Goal: Task Accomplishment & Management: Use online tool/utility

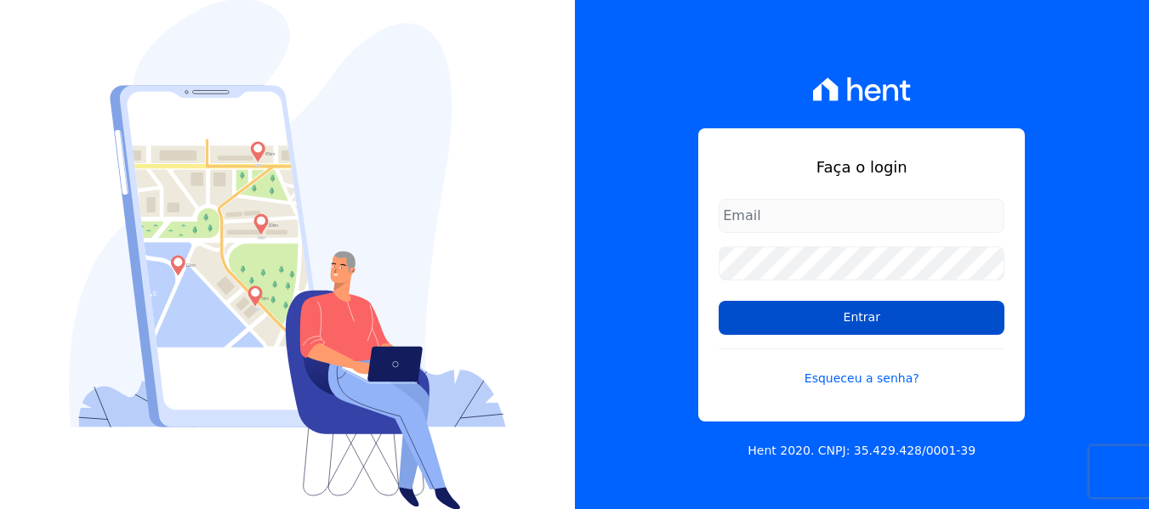
type input "[EMAIL_ADDRESS][DOMAIN_NAME]"
click at [811, 326] on input "Entrar" at bounding box center [861, 318] width 286 height 34
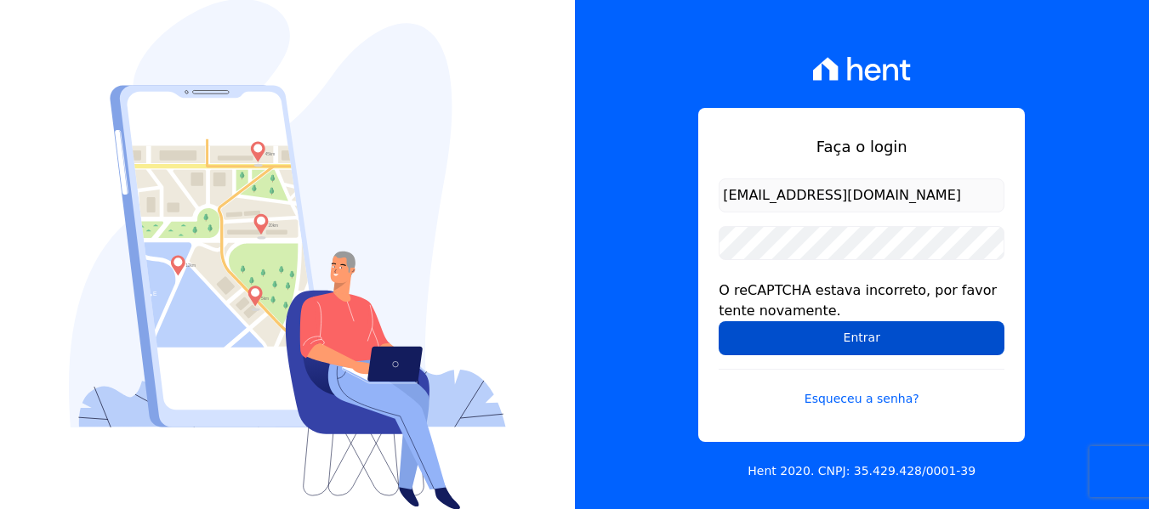
click at [808, 328] on input "Entrar" at bounding box center [861, 338] width 286 height 34
click at [803, 344] on input "Entrar" at bounding box center [861, 338] width 286 height 34
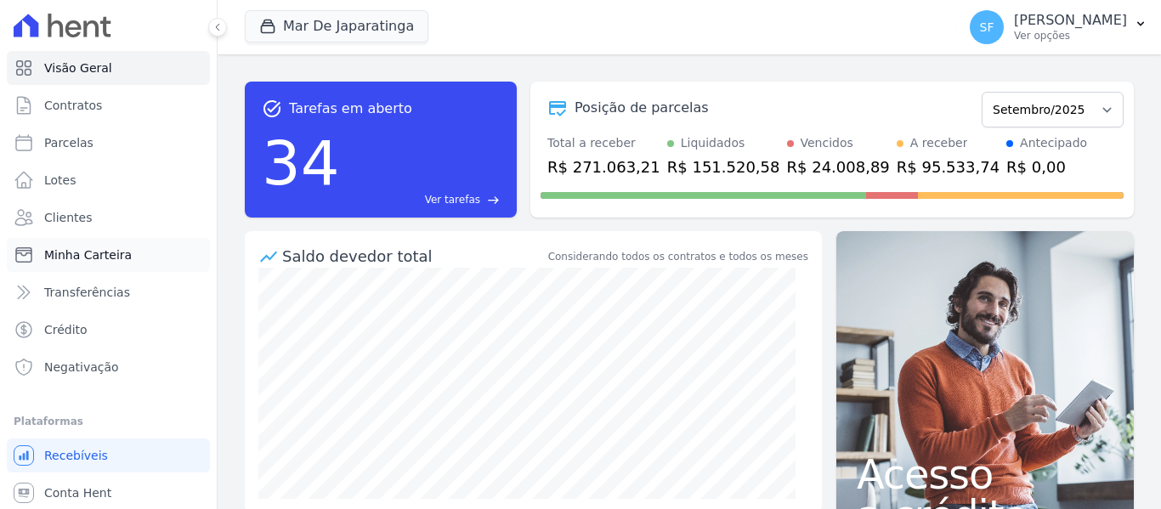
scroll to position [38, 0]
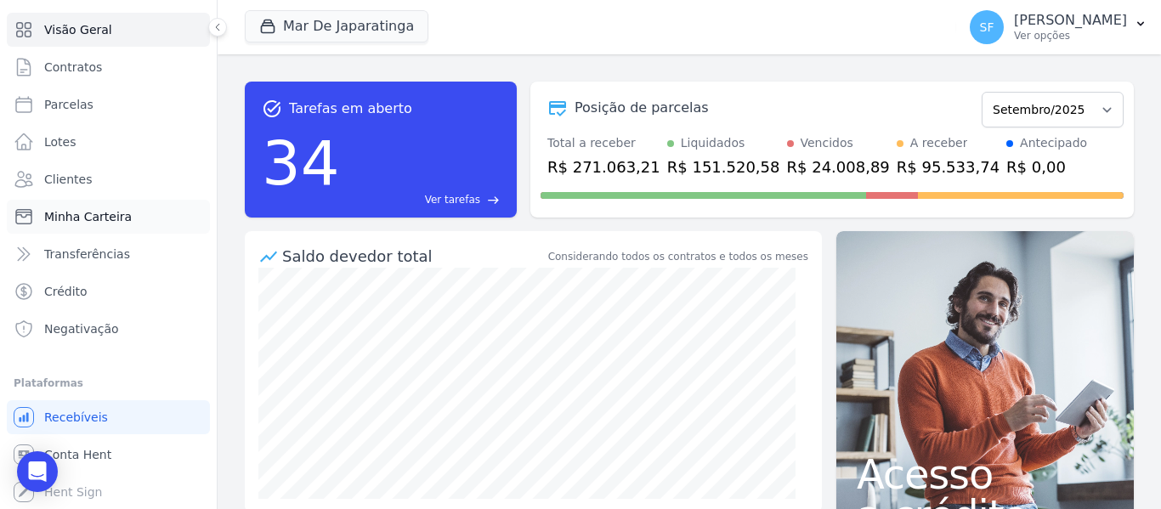
click at [111, 225] on link "Minha Carteira" at bounding box center [108, 217] width 203 height 34
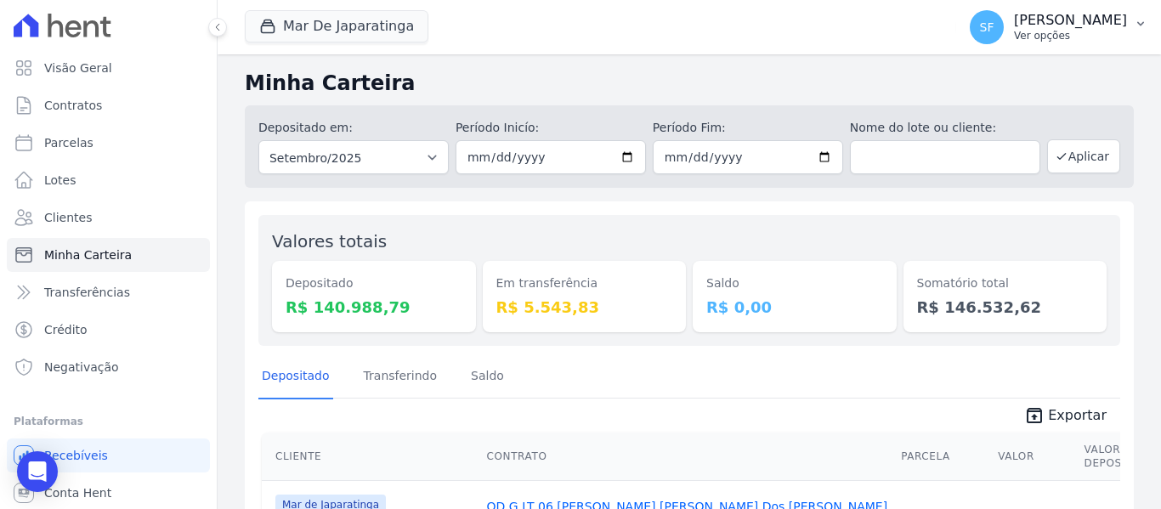
click at [1121, 36] on p "Ver opções" at bounding box center [1070, 36] width 113 height 14
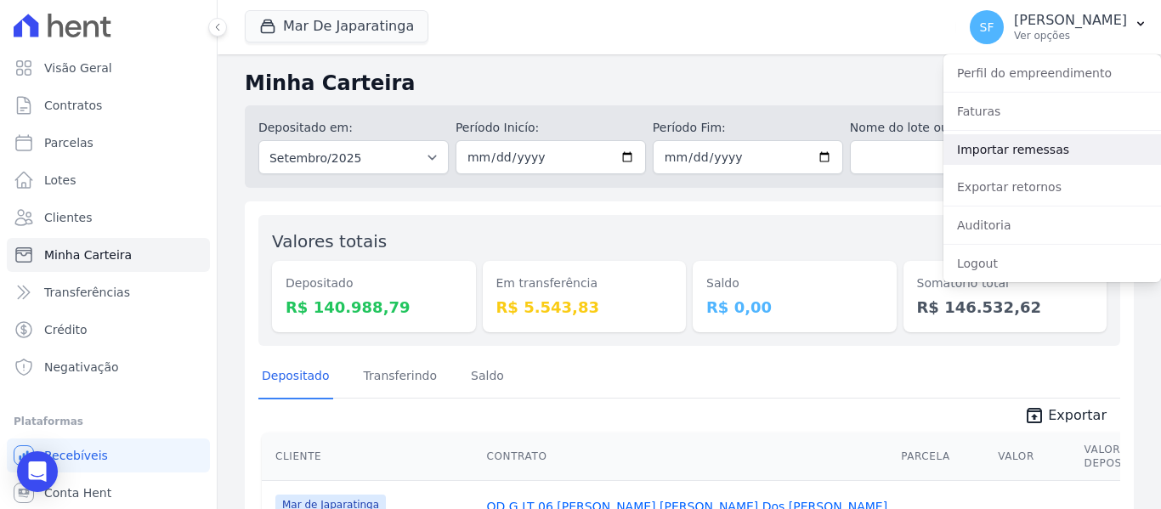
click at [1009, 144] on link "Importar remessas" at bounding box center [1053, 149] width 218 height 31
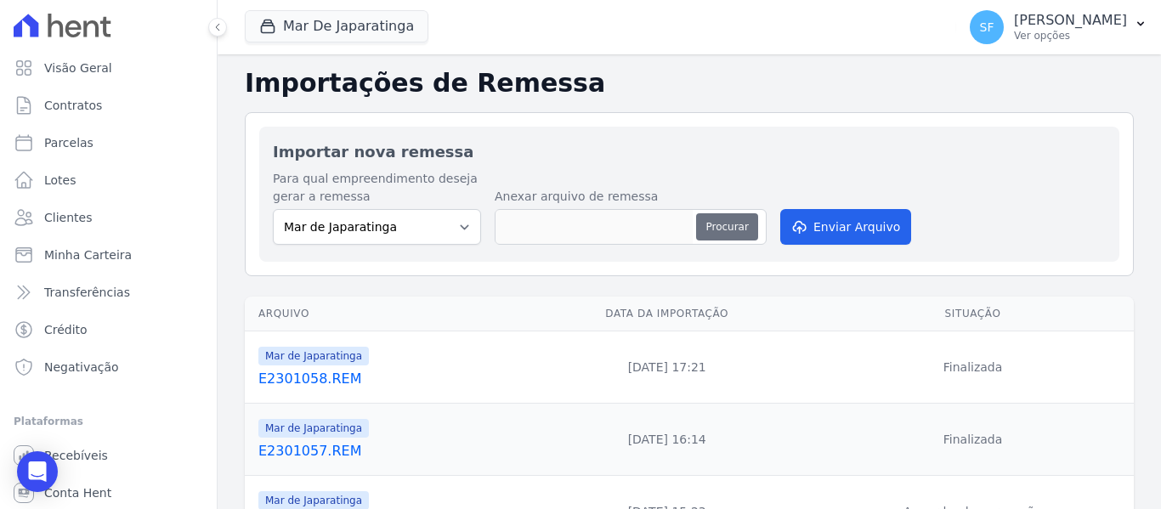
click at [713, 227] on button "Procurar" at bounding box center [726, 226] width 61 height 27
type input "E2401059.REM"
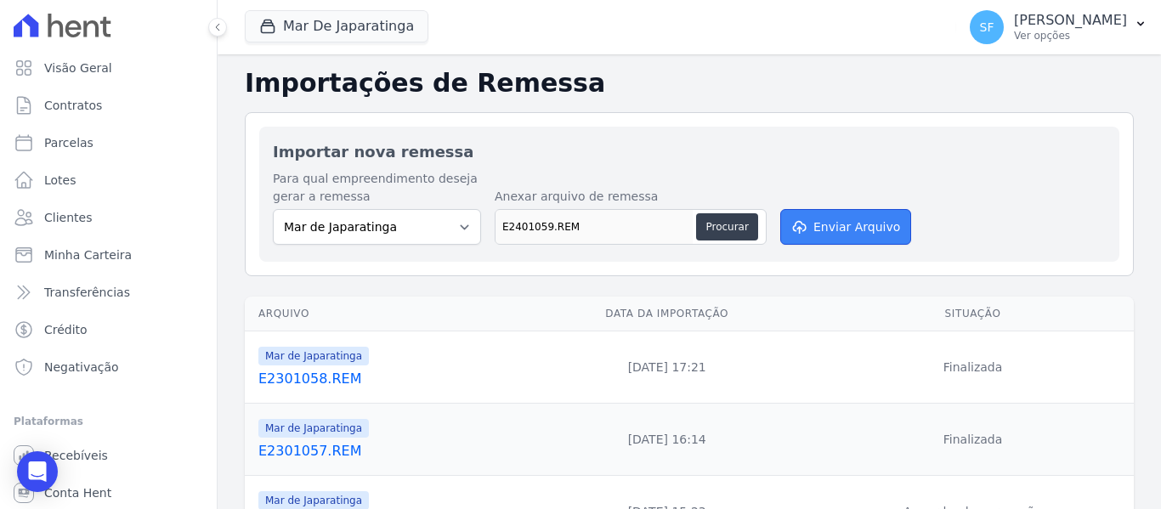
click at [868, 234] on button "Enviar Arquivo" at bounding box center [845, 227] width 131 height 36
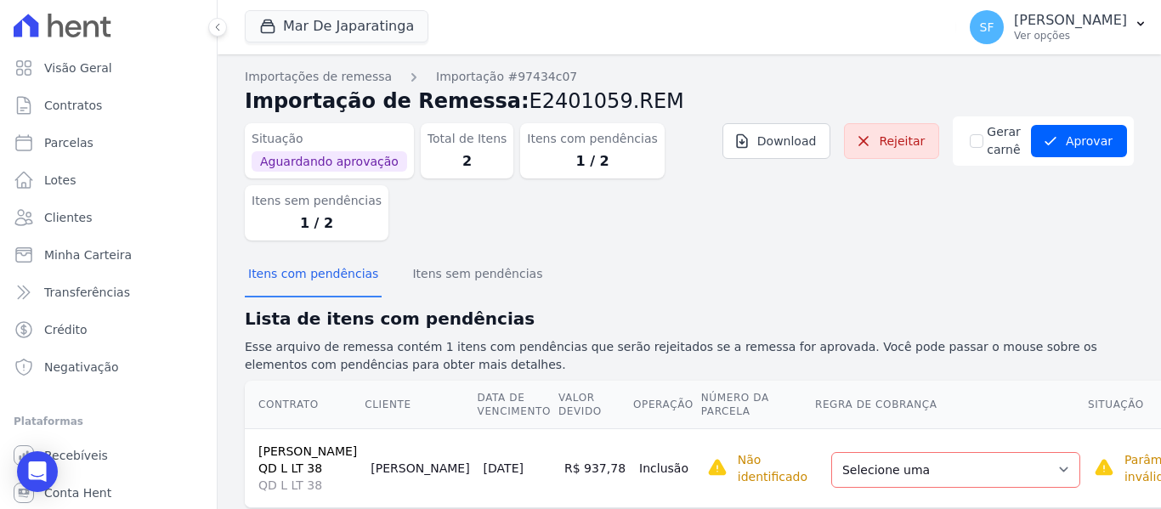
scroll to position [75, 0]
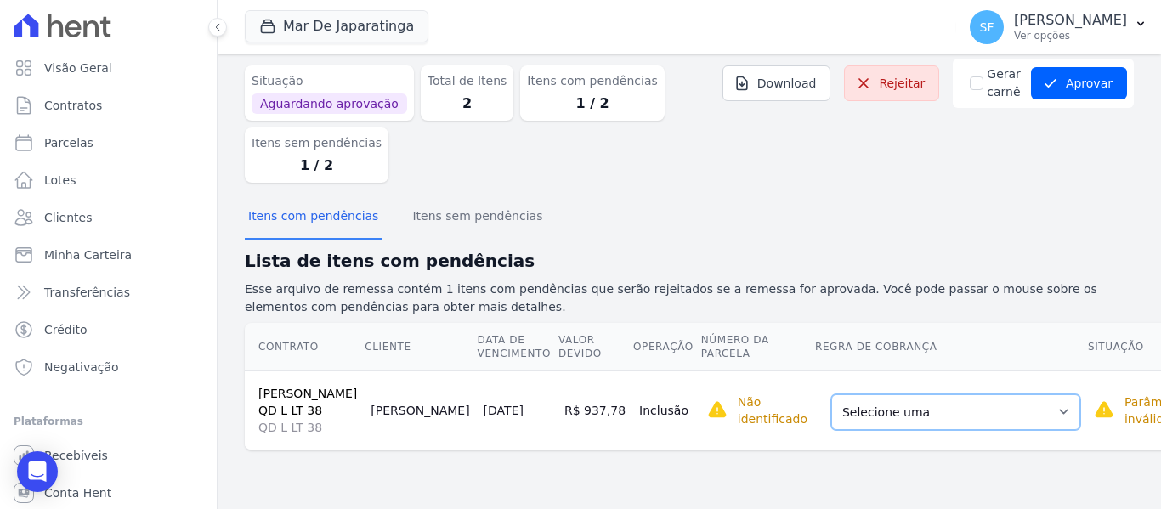
click at [970, 418] on select "Selecione uma Nova Parcela Avulsa Parcela Avulsa Existente Parcela Normal (121 …" at bounding box center [955, 412] width 249 height 36
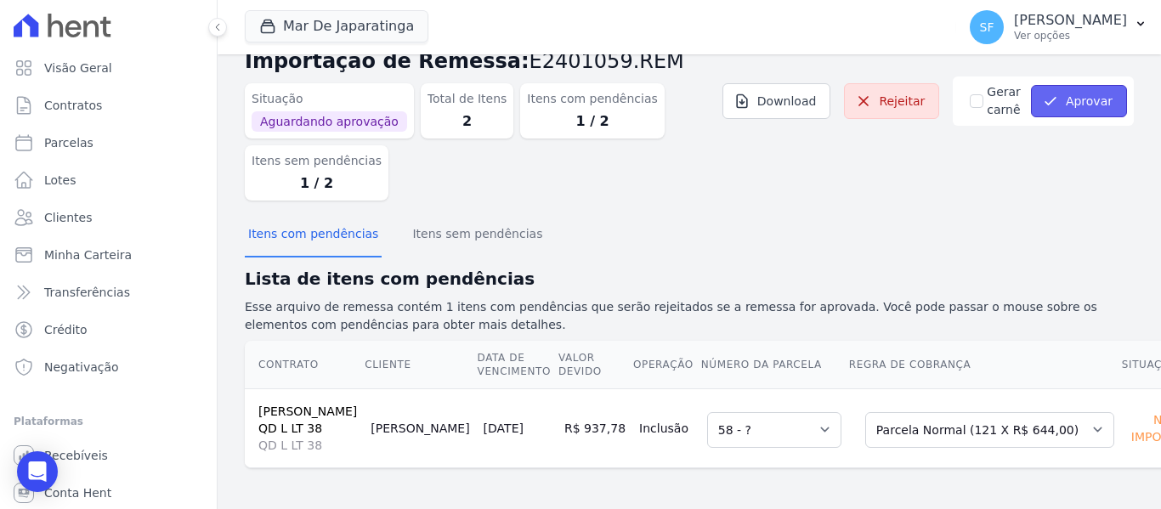
click at [1051, 85] on button "Aprovar" at bounding box center [1079, 101] width 96 height 32
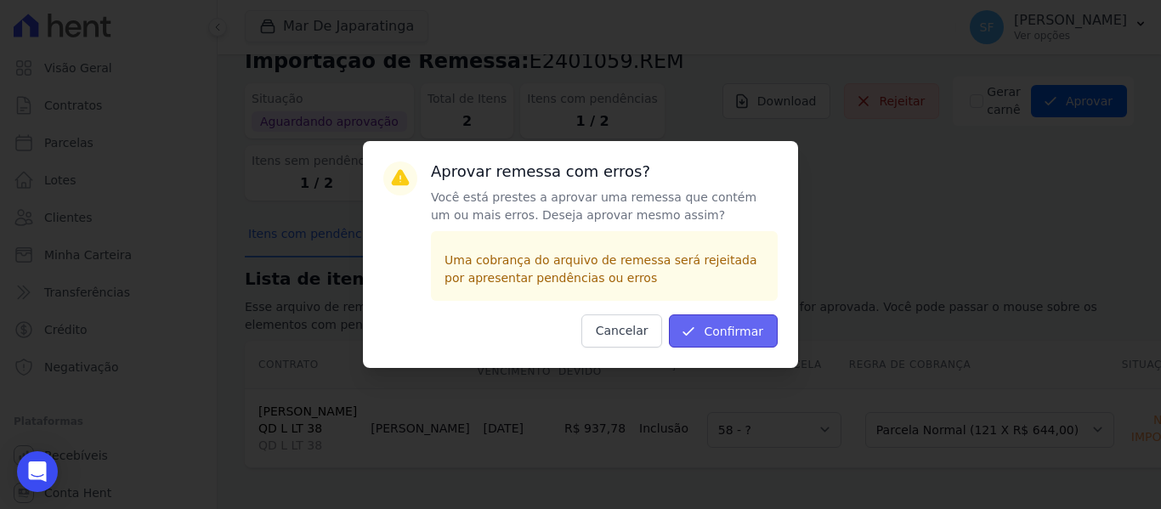
click at [759, 341] on button "Confirmar" at bounding box center [723, 331] width 109 height 33
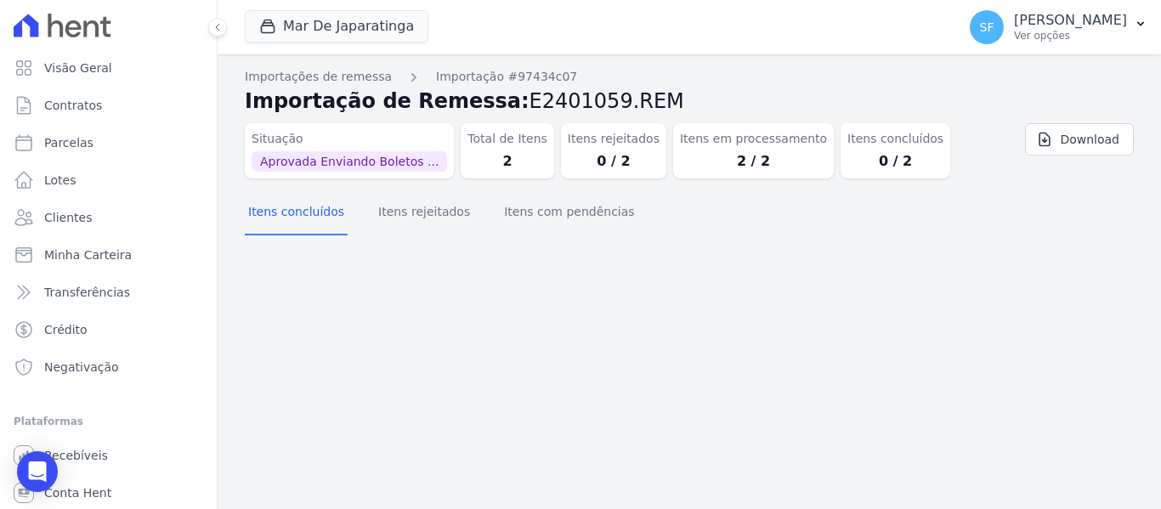
click at [406, 352] on div "Importação aprovada e operações agendadas. Importações de remessa Importação #9…" at bounding box center [690, 281] width 944 height 455
click at [88, 148] on link "Parcelas" at bounding box center [108, 143] width 203 height 34
select select
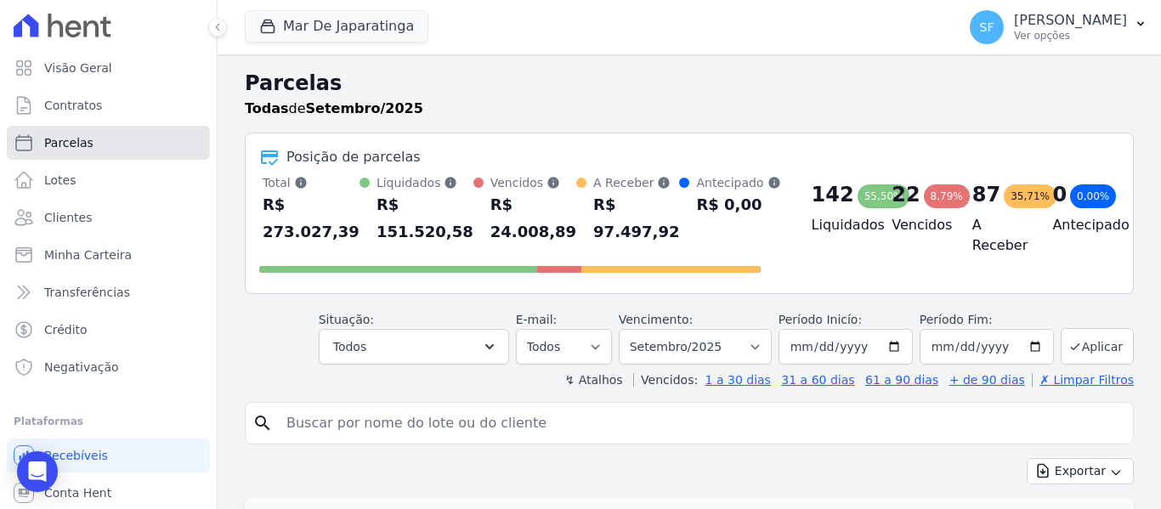
click at [76, 146] on span "Parcelas" at bounding box center [68, 142] width 49 height 17
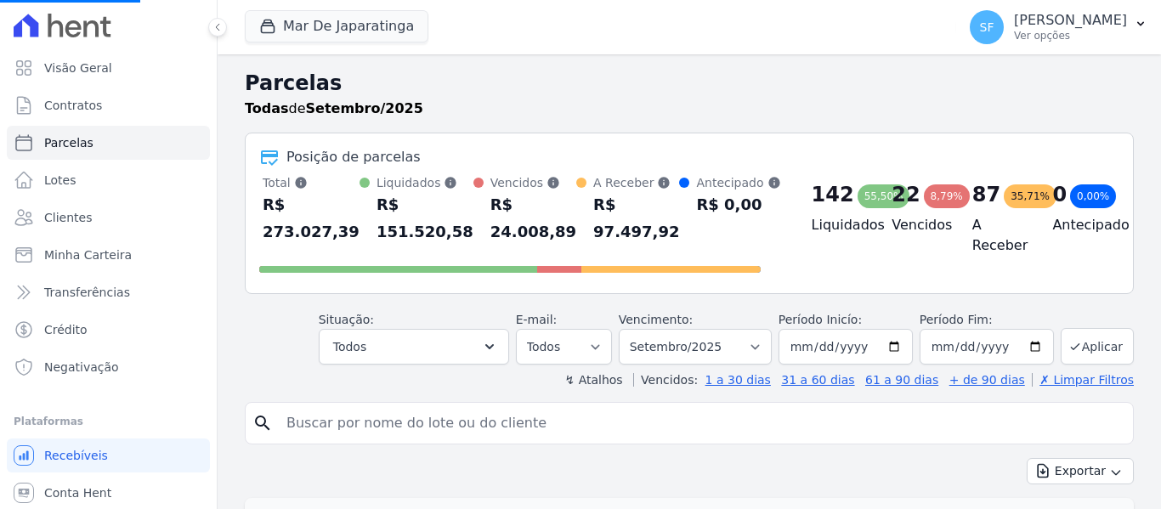
select select
click at [60, 209] on span "Clientes" at bounding box center [68, 217] width 48 height 17
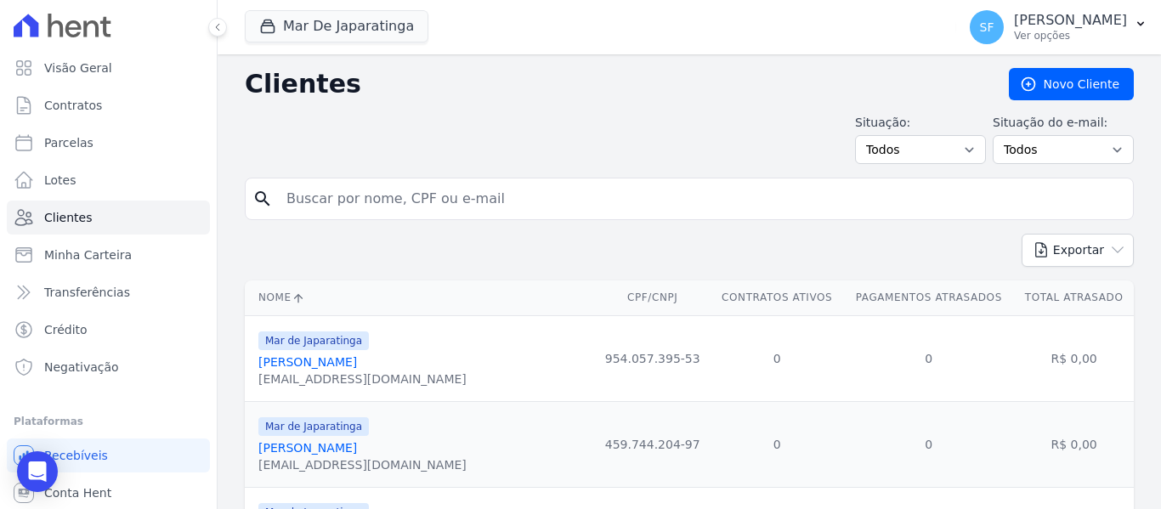
click at [475, 205] on input "search" at bounding box center [701, 199] width 850 height 34
type input "magdalane"
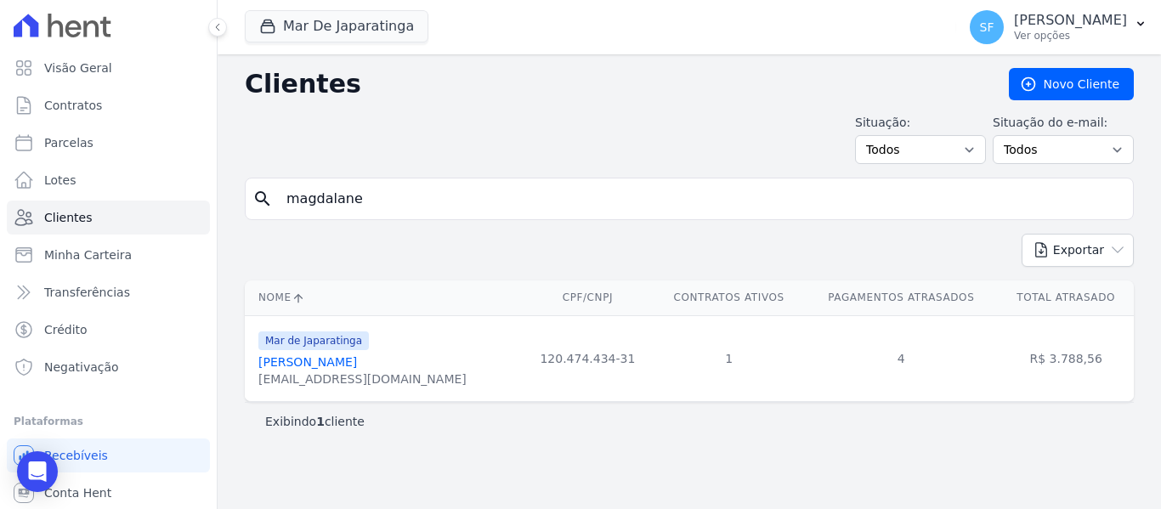
click at [357, 362] on link "Magdalane Dos Santos Silva" at bounding box center [307, 362] width 99 height 14
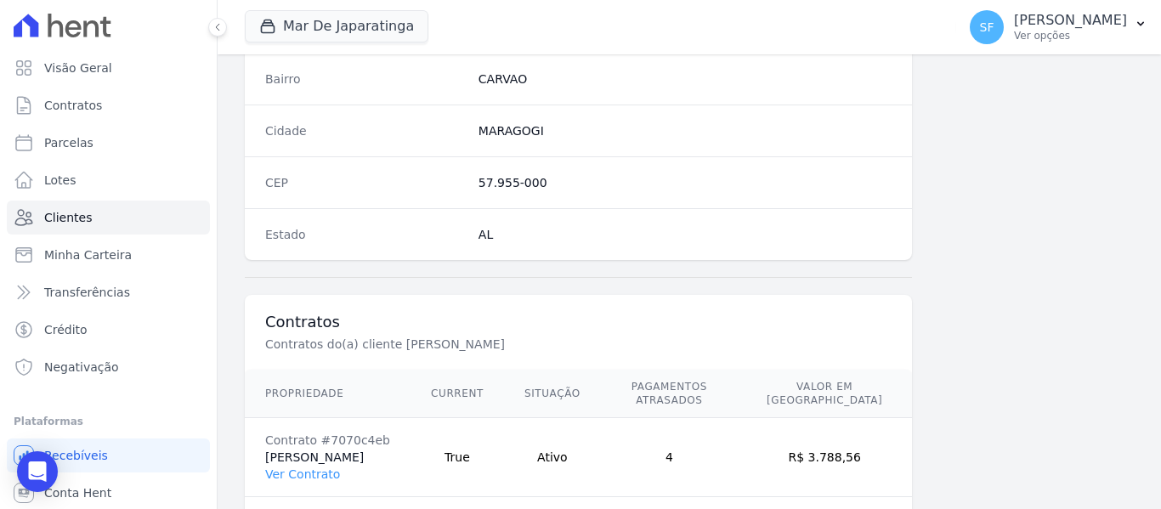
scroll to position [1095, 0]
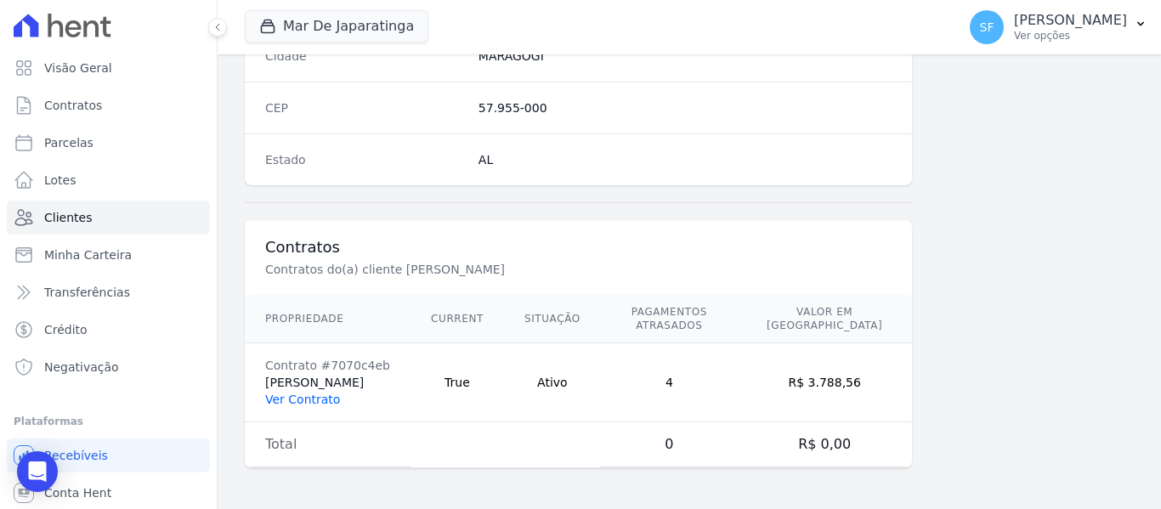
click at [322, 393] on link "Ver Contrato" at bounding box center [302, 400] width 75 height 14
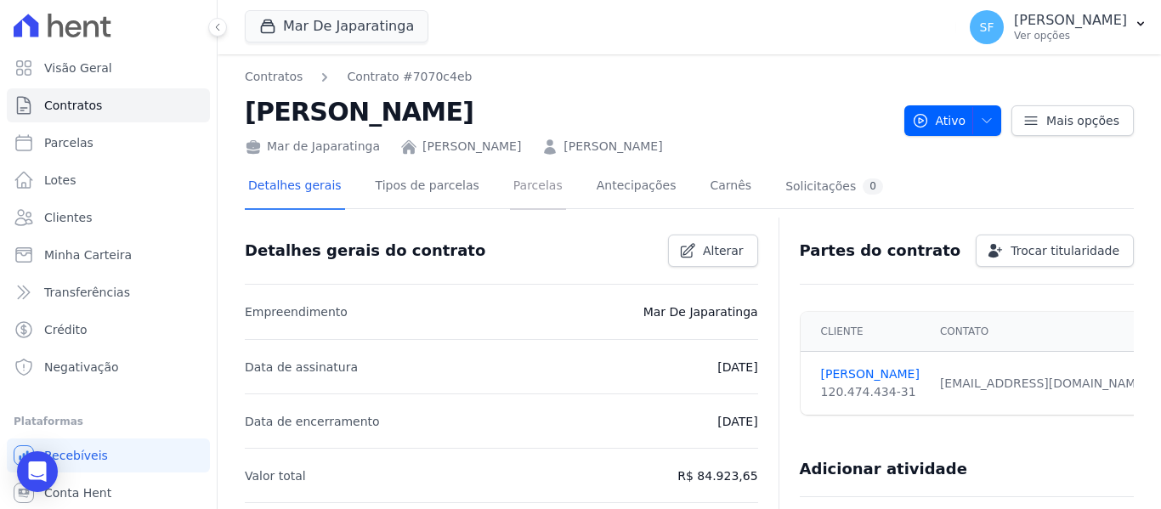
click at [512, 182] on link "Parcelas" at bounding box center [538, 187] width 56 height 45
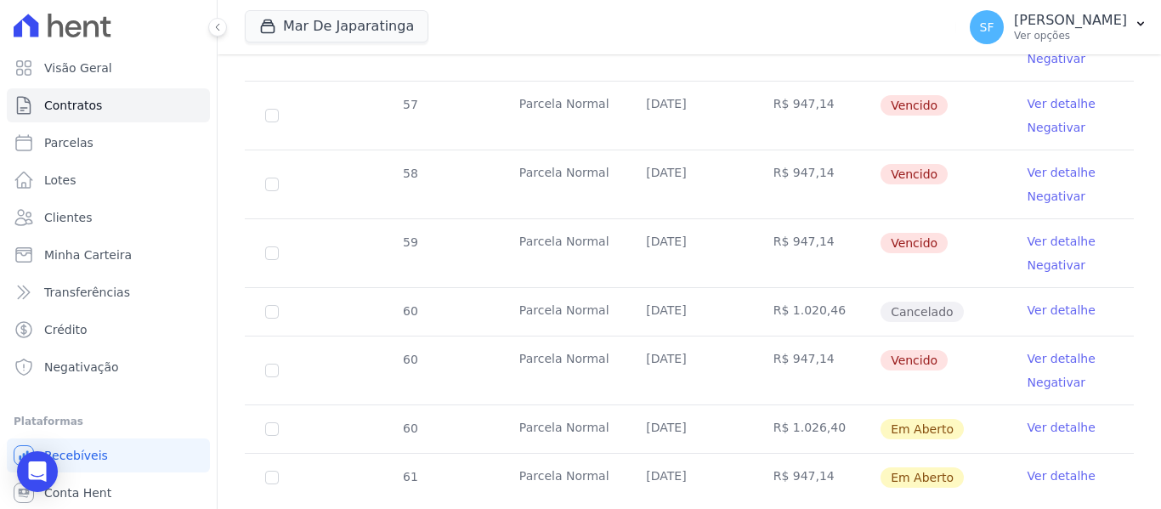
scroll to position [949, 0]
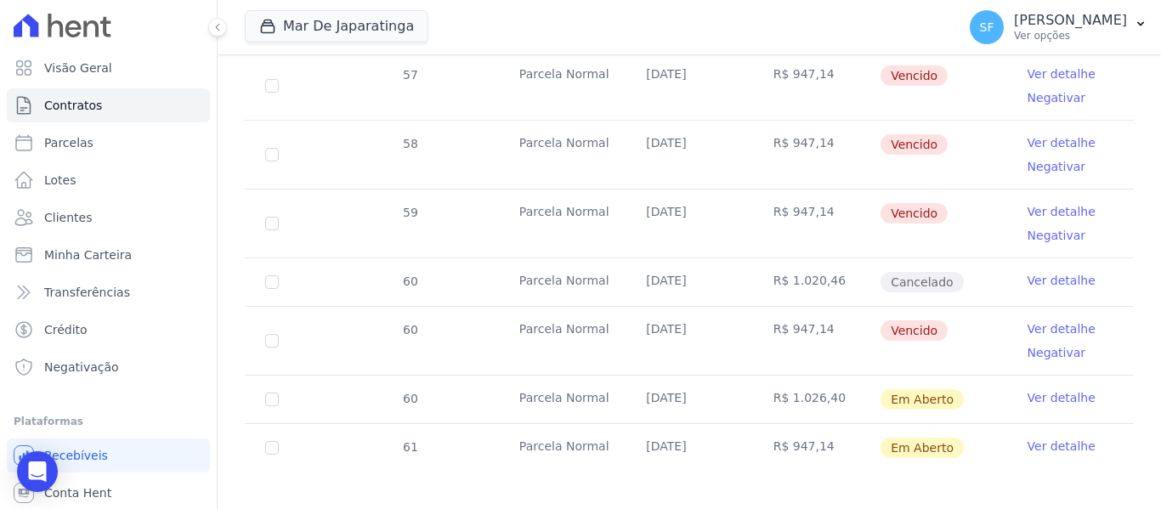
click at [1049, 389] on link "Ver detalhe" at bounding box center [1062, 397] width 68 height 17
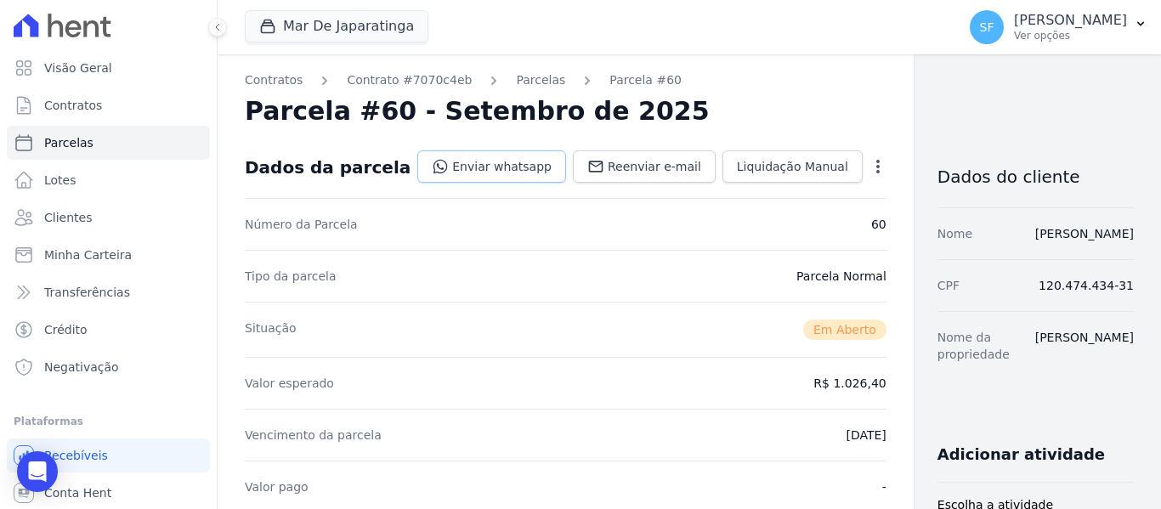
click at [460, 165] on link "Enviar whatsapp" at bounding box center [491, 166] width 149 height 32
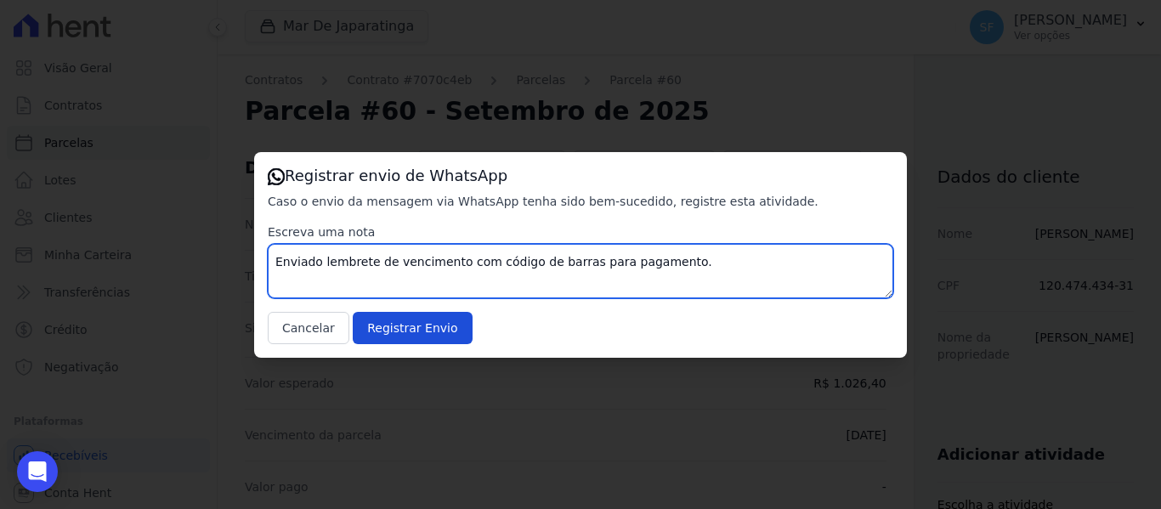
click at [680, 258] on textarea "Enviado lembrete de vencimento com código de barras para pagamento." at bounding box center [581, 271] width 626 height 54
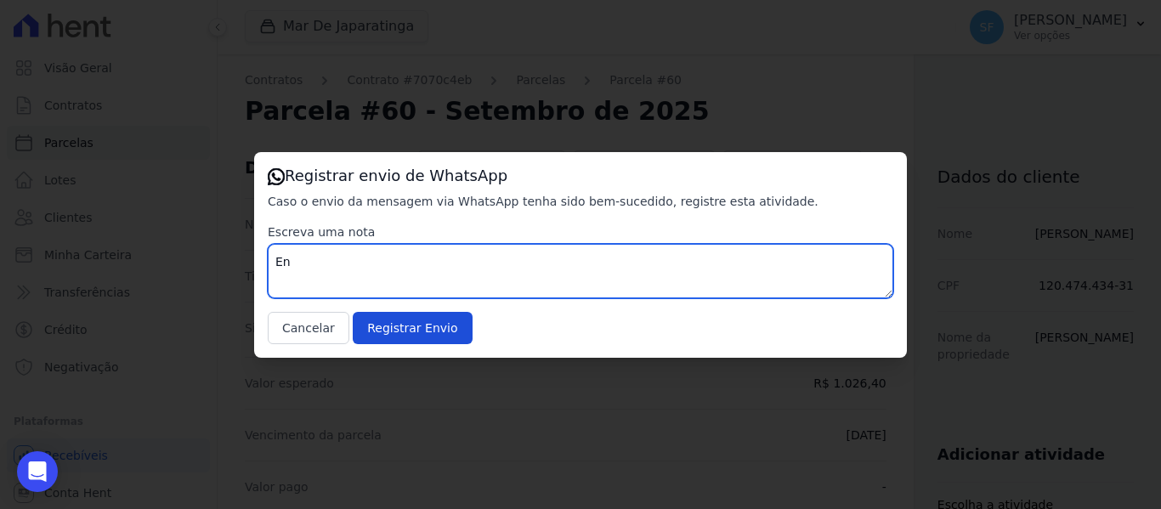
type textarea "E"
type textarea "S"
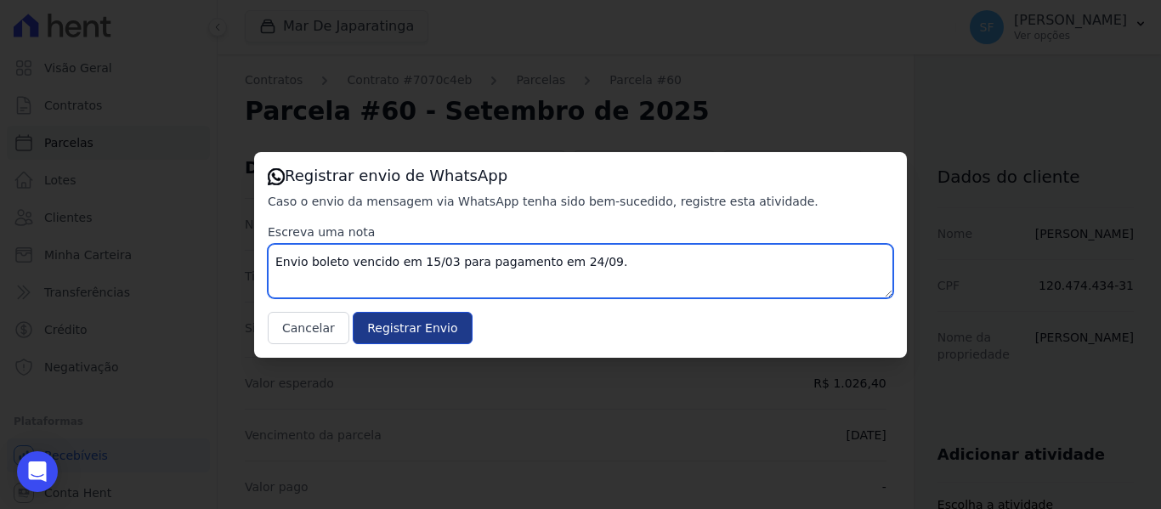
type textarea "Envio boleto vencido em 15/03 para pagamento em 24/09."
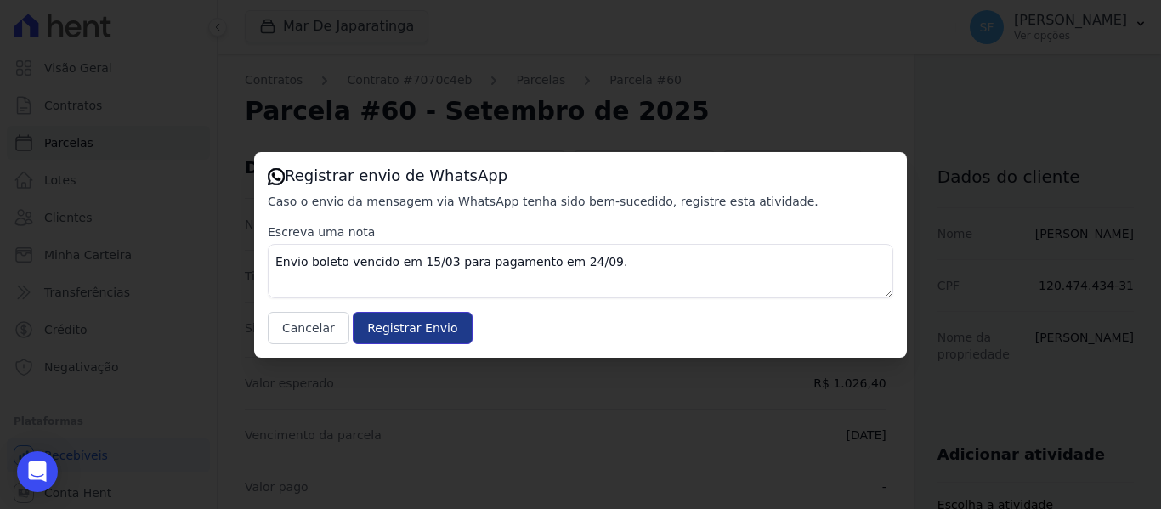
click at [431, 326] on input "Registrar Envio" at bounding box center [412, 328] width 119 height 32
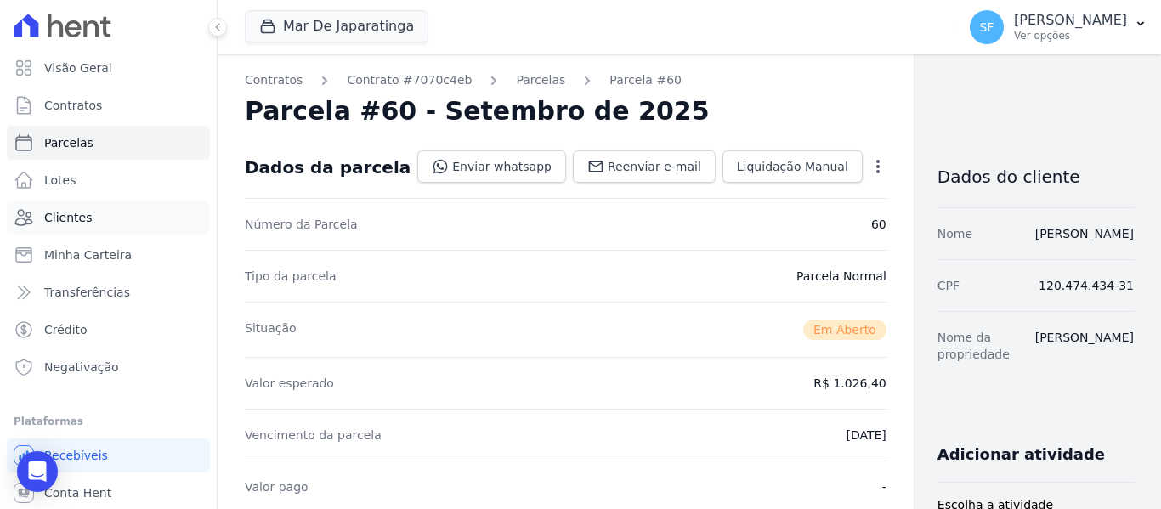
click at [68, 218] on span "Clientes" at bounding box center [68, 217] width 48 height 17
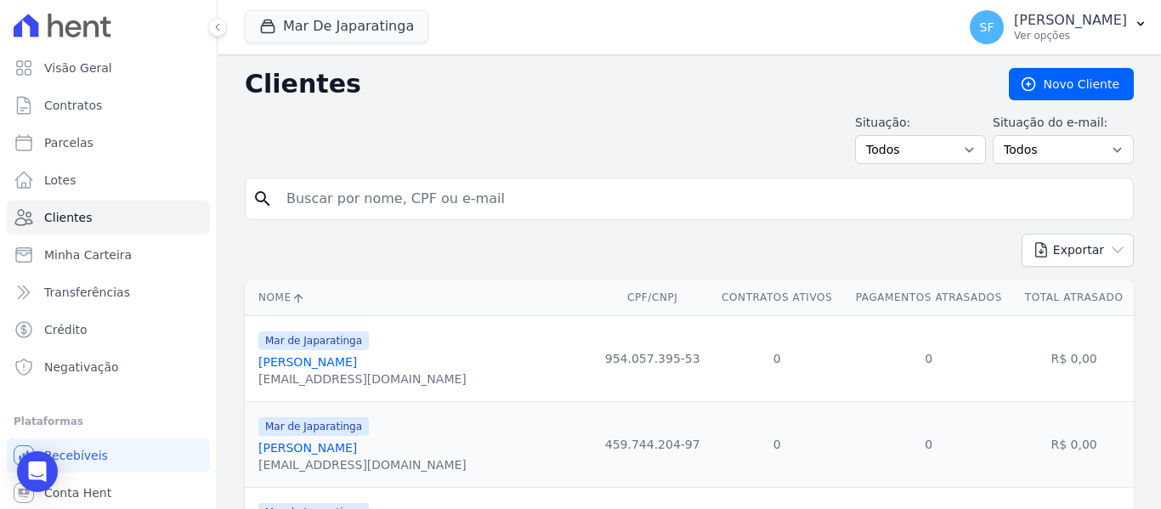
drag, startPoint x: 390, startPoint y: 201, endPoint x: 390, endPoint y: 215, distance: 13.6
click at [390, 201] on input "search" at bounding box center [701, 199] width 850 height 34
type input "rafaela"
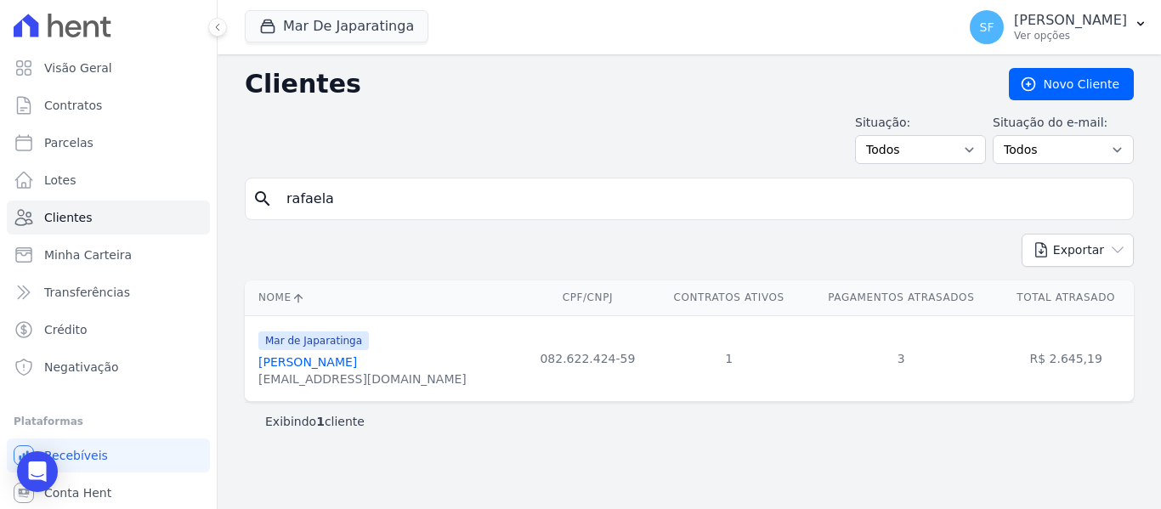
click at [357, 365] on link "Flavia Rafaela Barreto De Mato" at bounding box center [307, 362] width 99 height 14
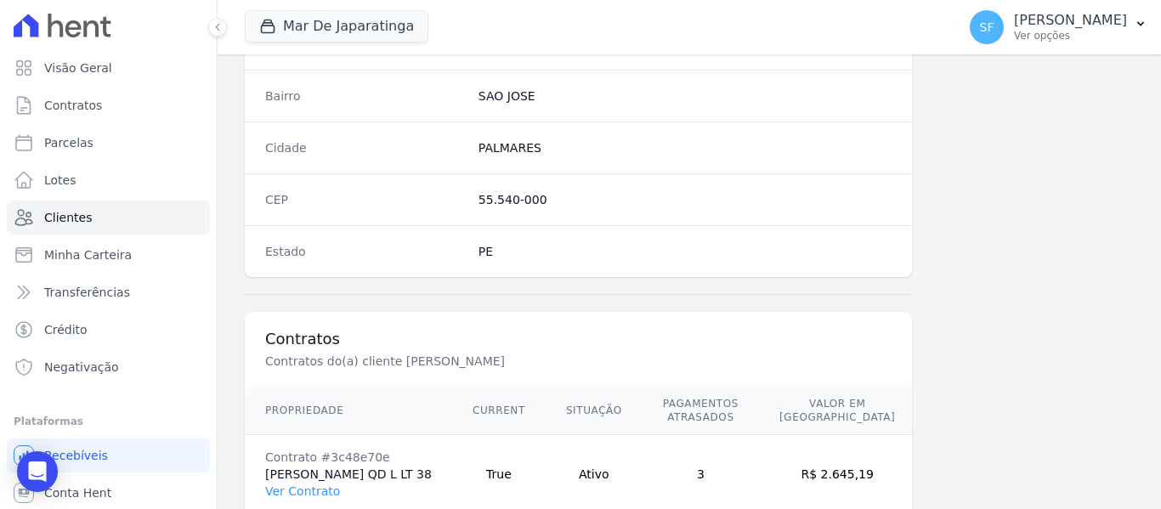
scroll to position [1108, 0]
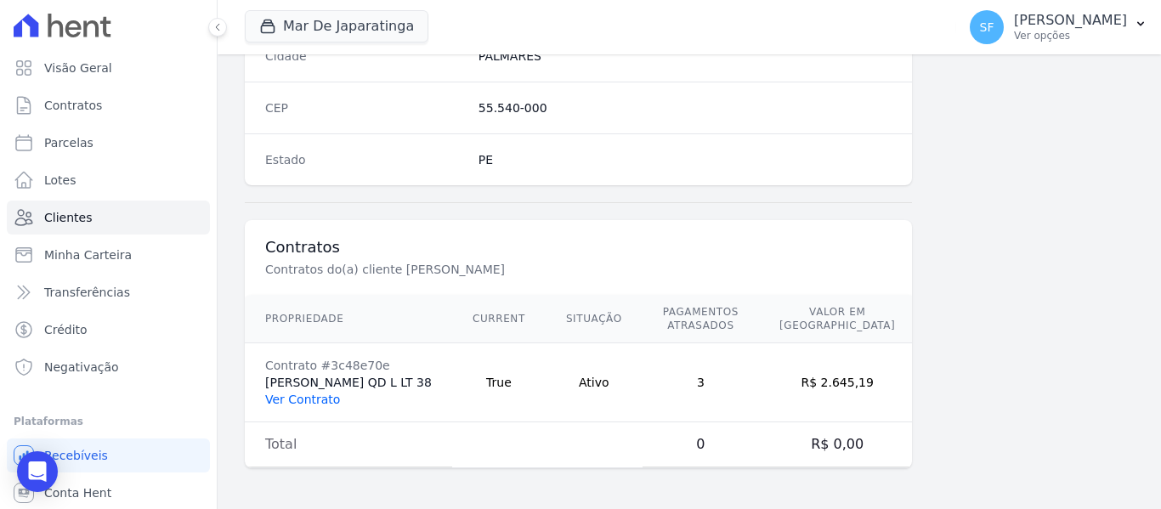
click at [318, 394] on link "Ver Contrato" at bounding box center [302, 400] width 75 height 14
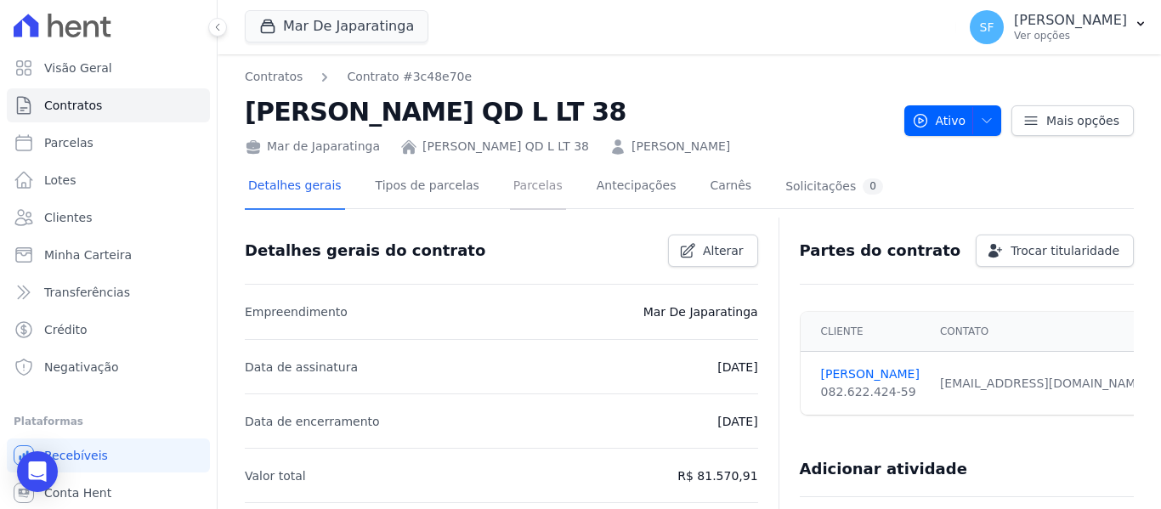
click at [510, 210] on link "Parcelas" at bounding box center [538, 187] width 56 height 45
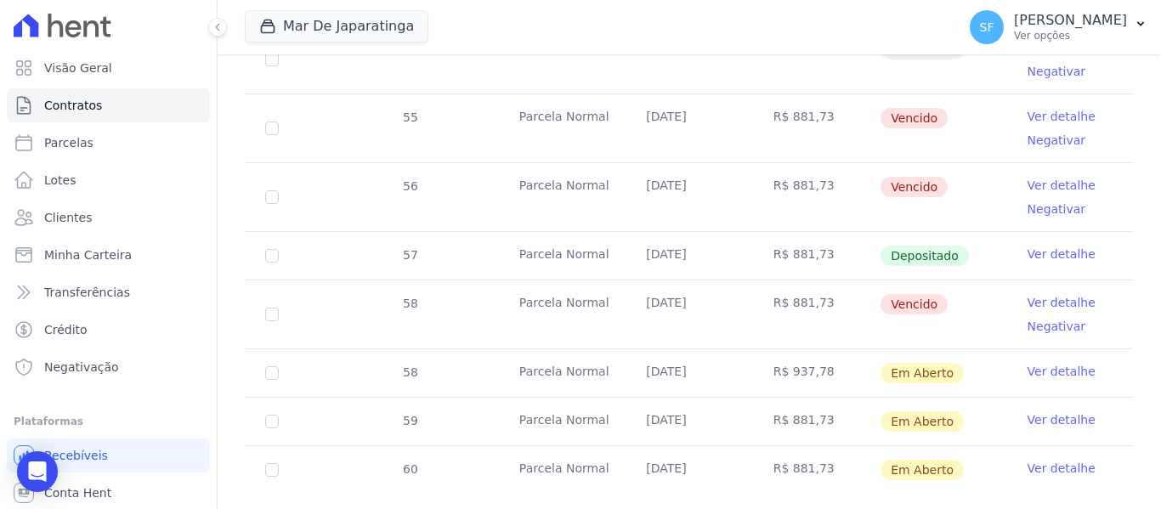
scroll to position [787, 0]
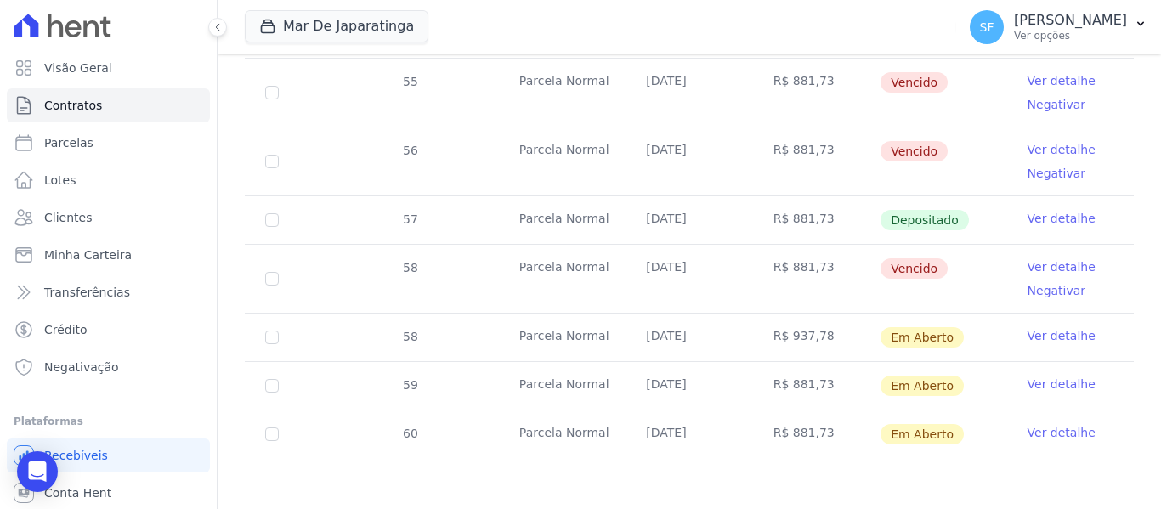
click at [1048, 339] on link "Ver detalhe" at bounding box center [1062, 335] width 68 height 17
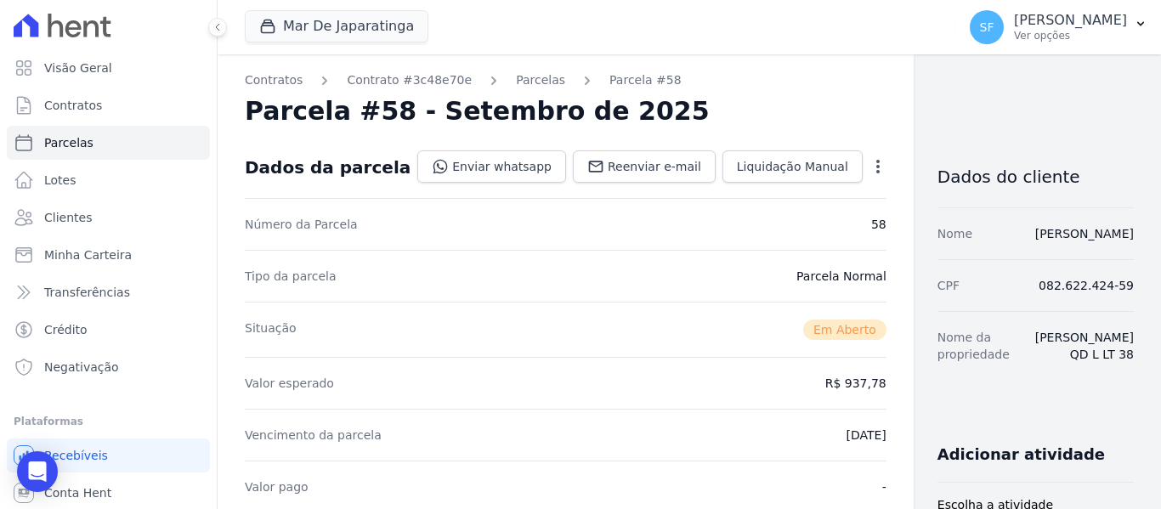
scroll to position [85, 0]
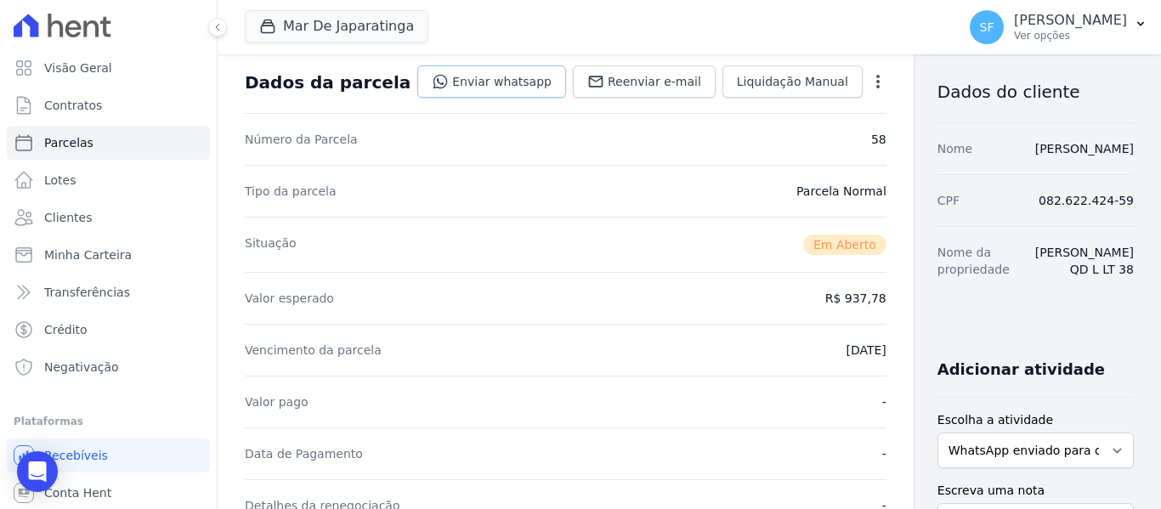
click at [487, 94] on link "Enviar whatsapp" at bounding box center [491, 81] width 149 height 32
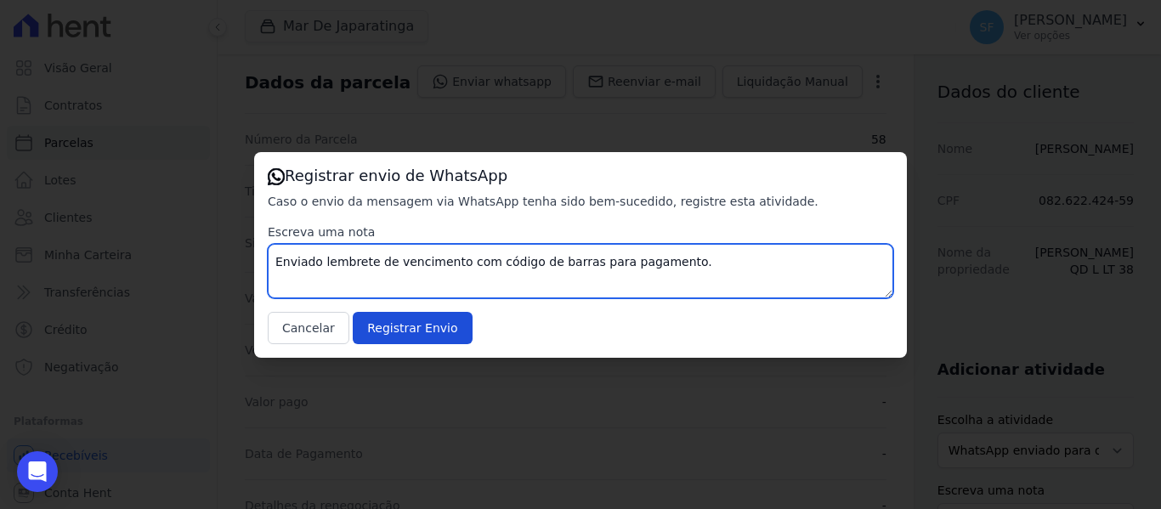
drag, startPoint x: 689, startPoint y: 261, endPoint x: 224, endPoint y: 260, distance: 465.0
click at [224, 260] on div "Registrar envio de WhatsApp Caso o envio da mensagem via WhatsApp tenha sido be…" at bounding box center [580, 254] width 1161 height 509
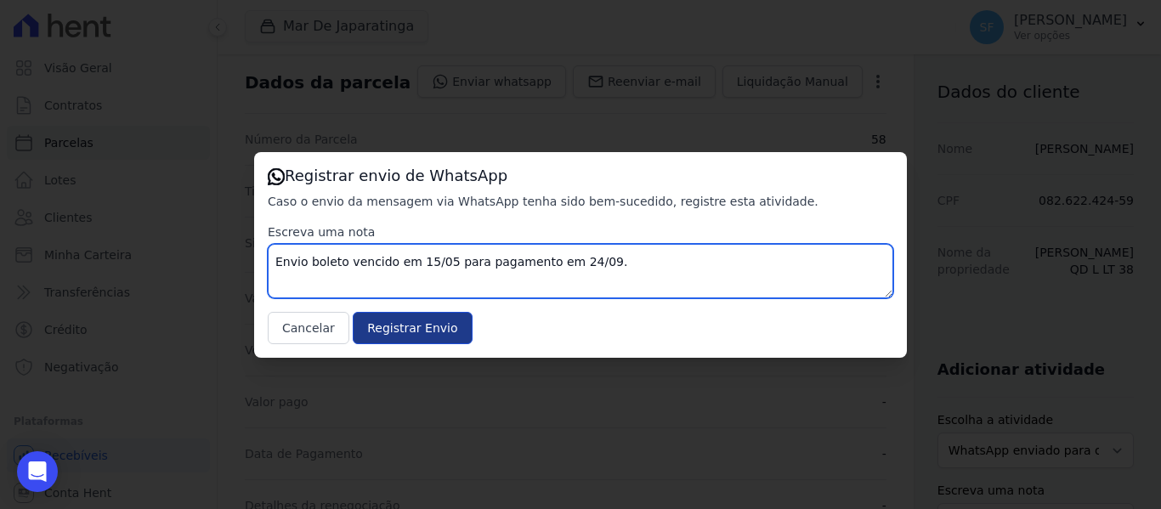
type textarea "Envio boleto vencido em 15/05 para pagamento em 24/09."
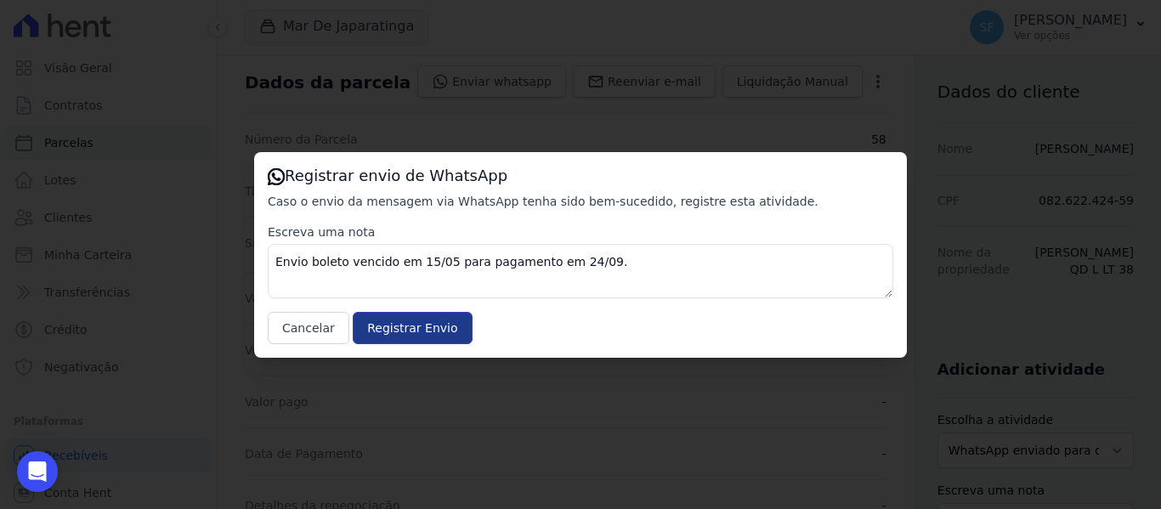
click at [411, 338] on input "Registrar Envio" at bounding box center [412, 328] width 119 height 32
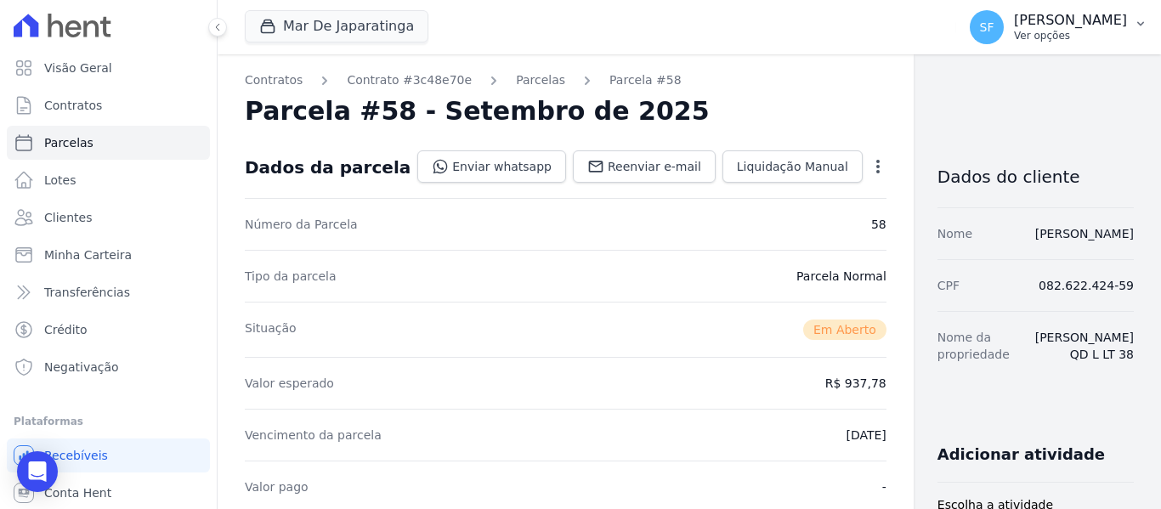
click at [1094, 24] on p "[PERSON_NAME]" at bounding box center [1070, 20] width 113 height 17
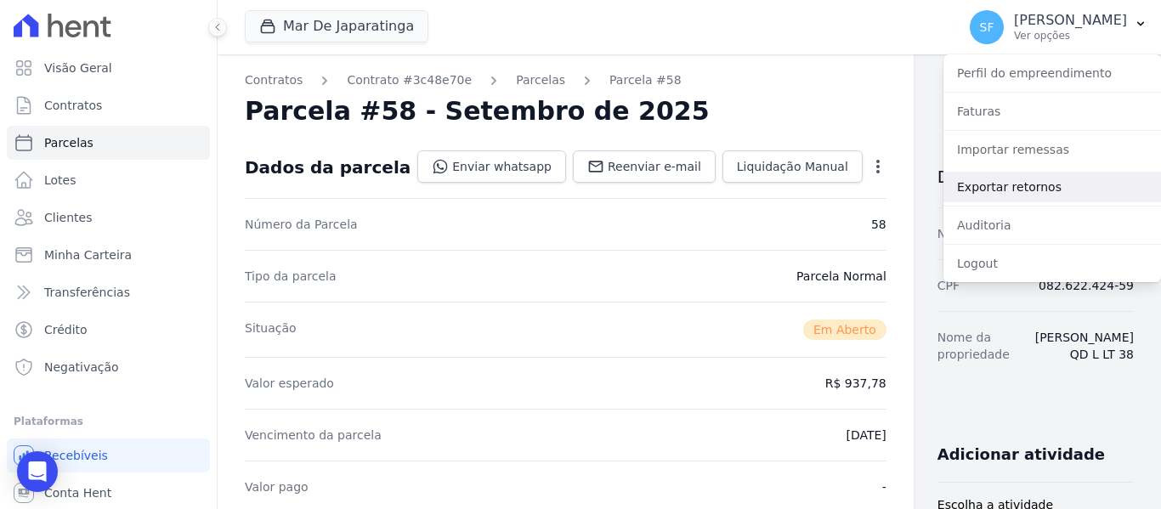
click at [1055, 187] on link "Exportar retornos" at bounding box center [1053, 187] width 218 height 31
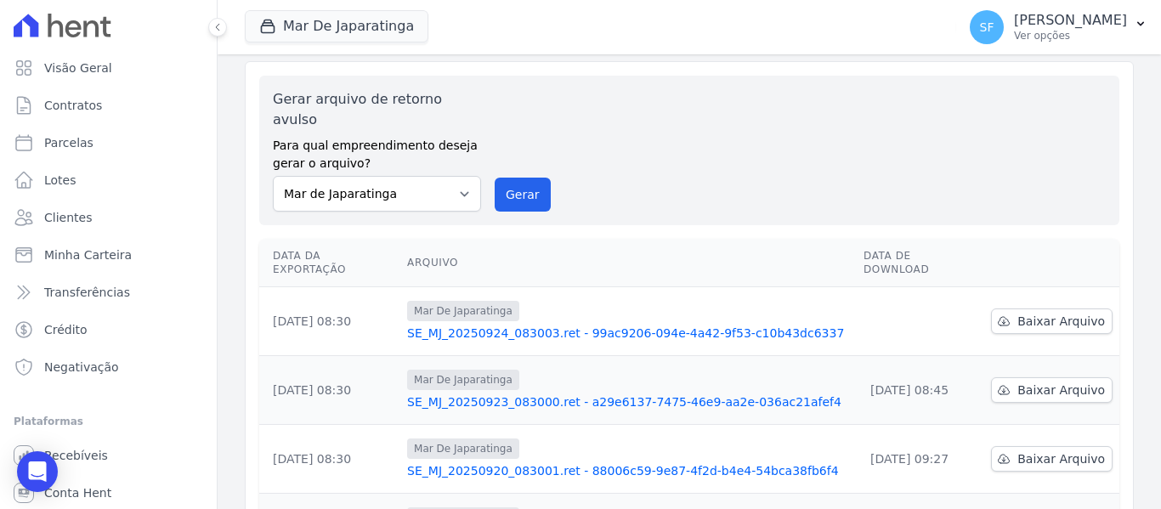
scroll to position [85, 0]
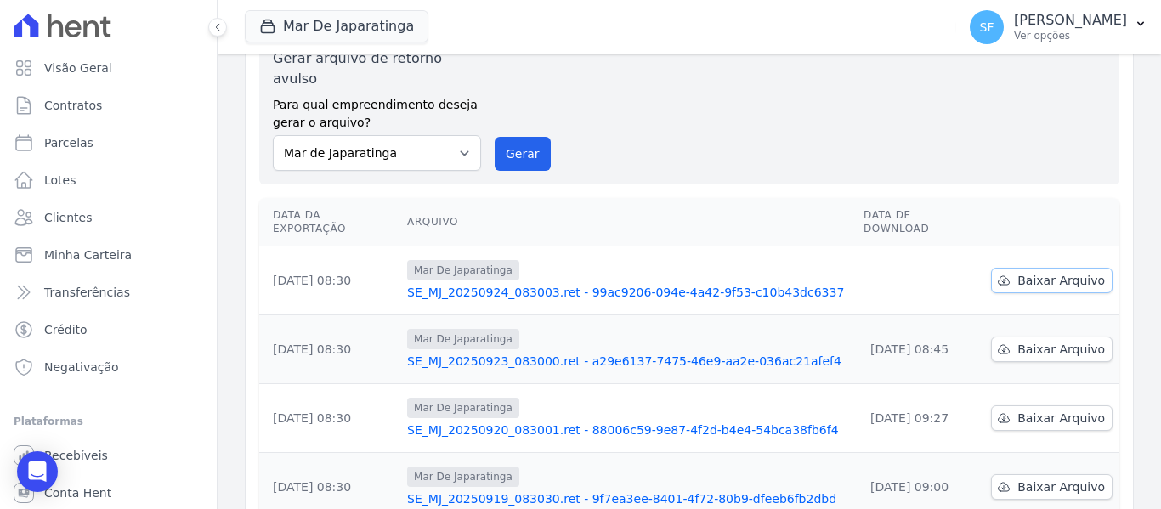
click at [1049, 268] on link "Baixar Arquivo" at bounding box center [1052, 281] width 122 height 26
click at [73, 258] on span "Minha Carteira" at bounding box center [88, 255] width 88 height 17
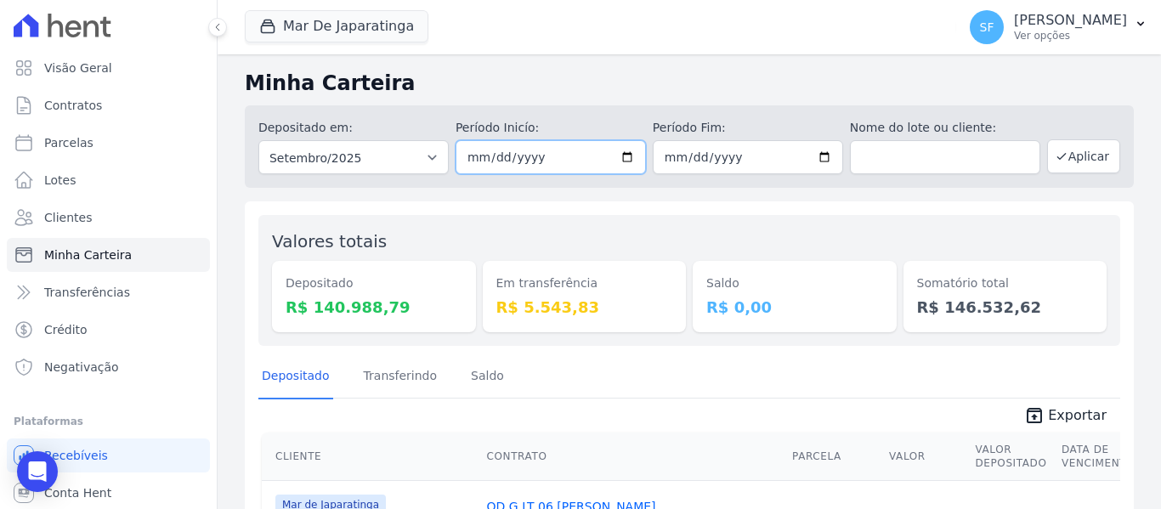
click at [624, 158] on input "2025-09-01" at bounding box center [551, 157] width 190 height 34
type input "[DATE]"
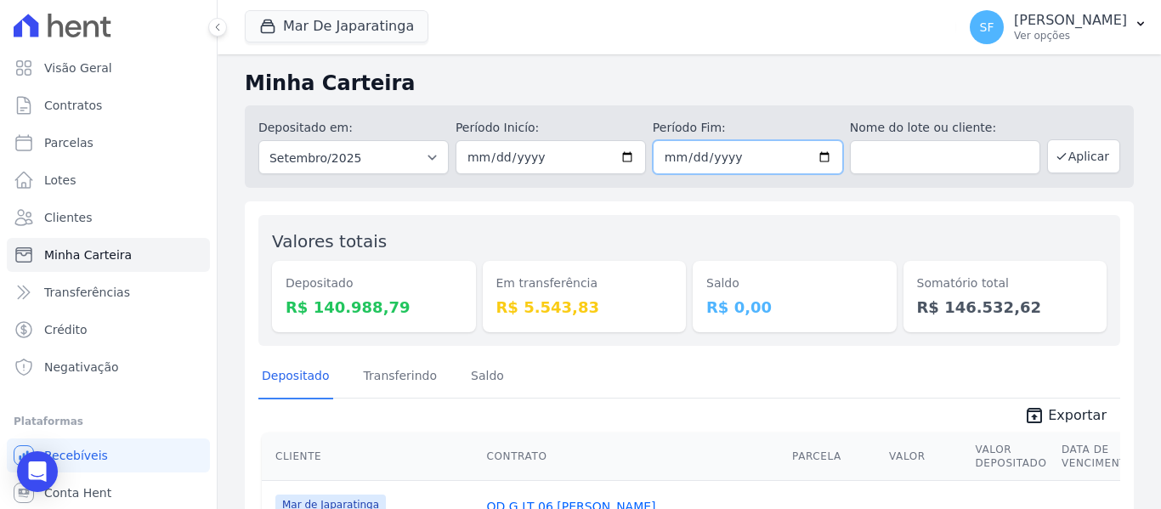
click at [820, 158] on input "2025-09-30" at bounding box center [748, 157] width 190 height 34
type input "[DATE]"
click at [1064, 162] on button "Aplicar" at bounding box center [1083, 156] width 73 height 34
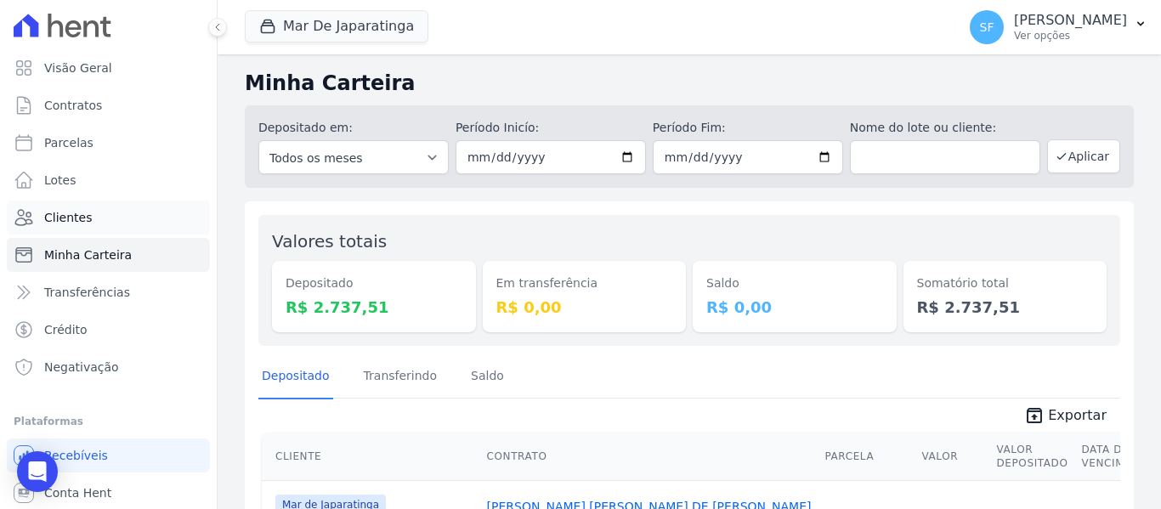
click at [56, 216] on span "Clientes" at bounding box center [68, 217] width 48 height 17
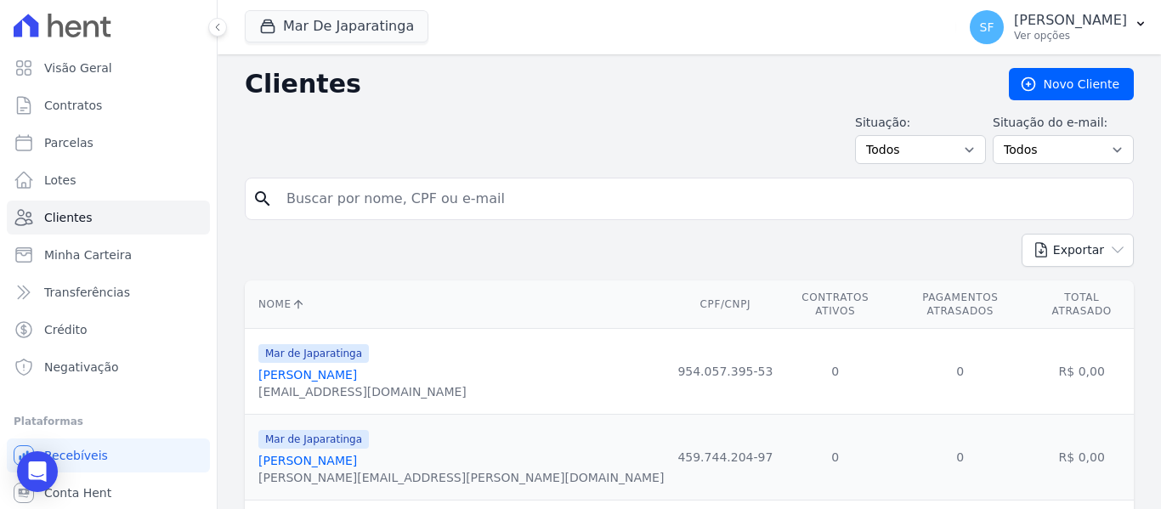
drag, startPoint x: 462, startPoint y: 192, endPoint x: 468, endPoint y: 199, distance: 9.0
click at [463, 194] on input "search" at bounding box center [701, 199] width 850 height 34
type input "iranildo"
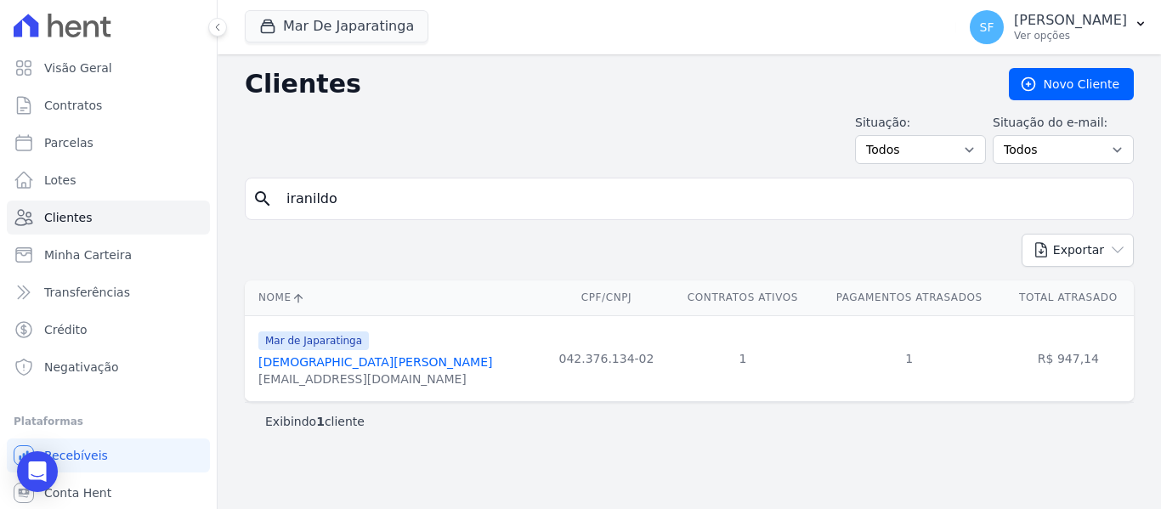
click at [377, 368] on link "[DEMOGRAPHIC_DATA][PERSON_NAME]" at bounding box center [375, 362] width 234 height 14
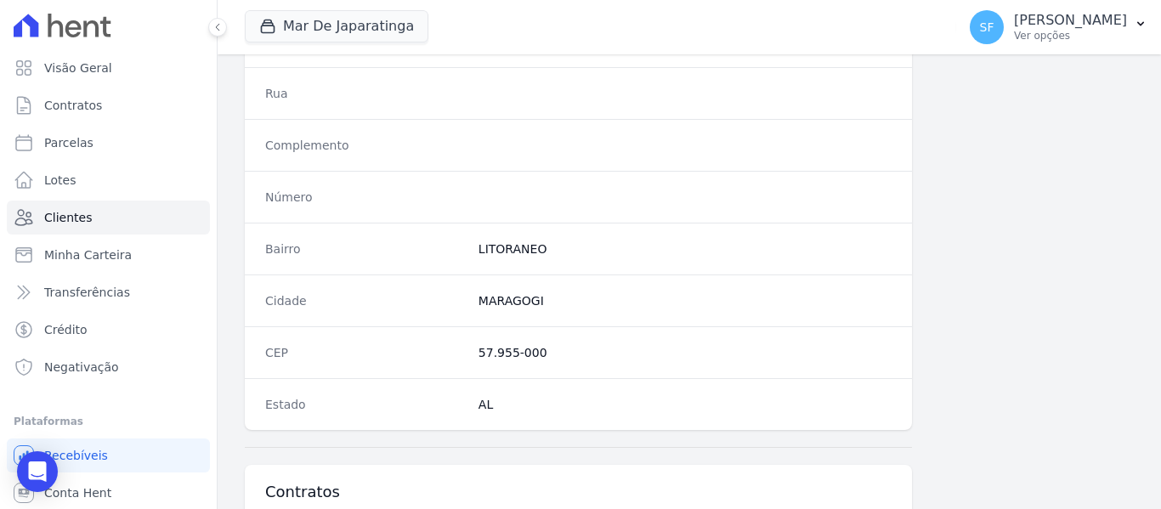
scroll to position [1095, 0]
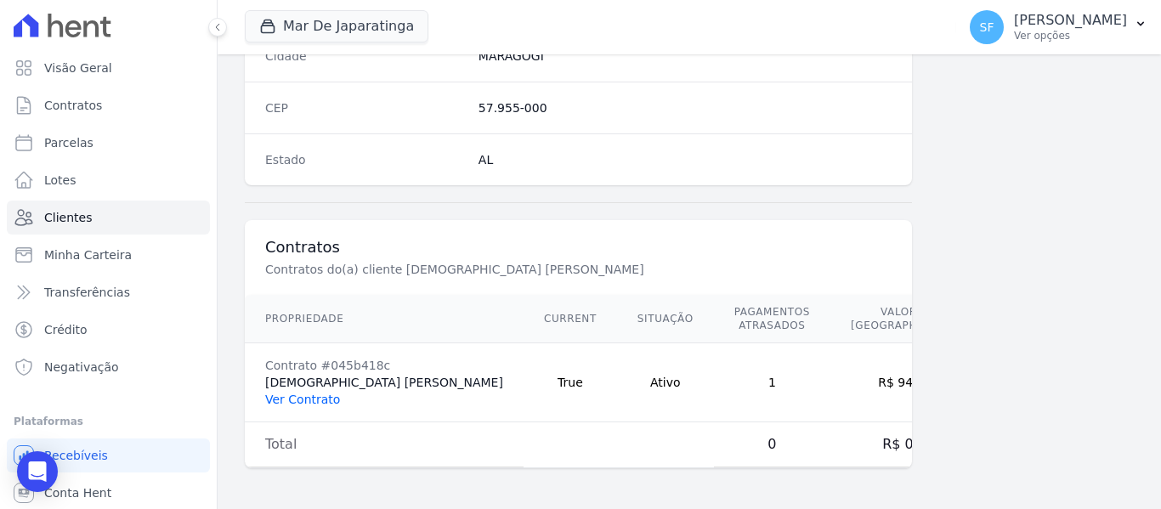
click at [307, 402] on link "Ver Contrato" at bounding box center [302, 400] width 75 height 14
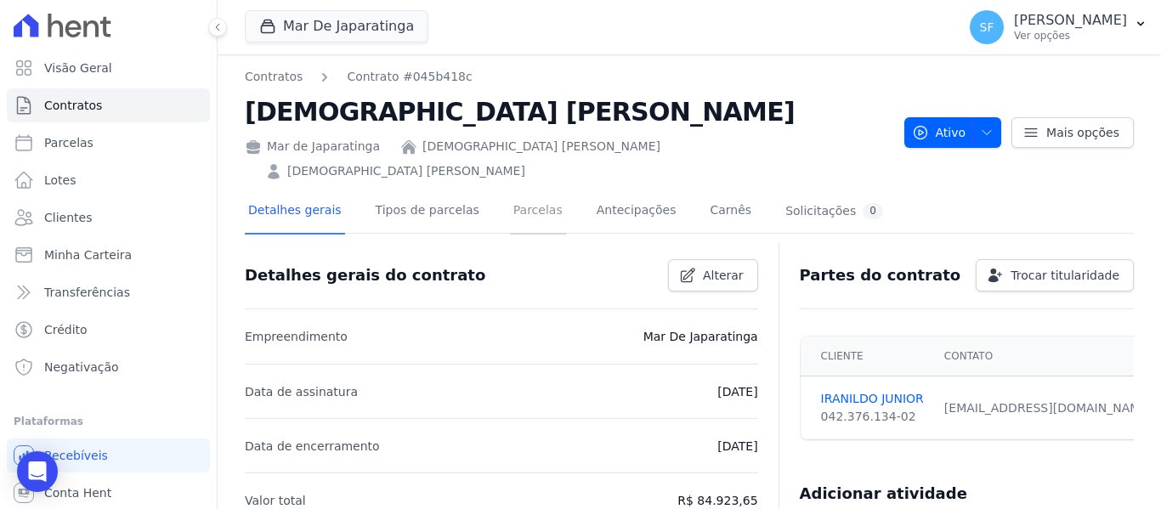
click at [521, 192] on link "Parcelas" at bounding box center [538, 212] width 56 height 45
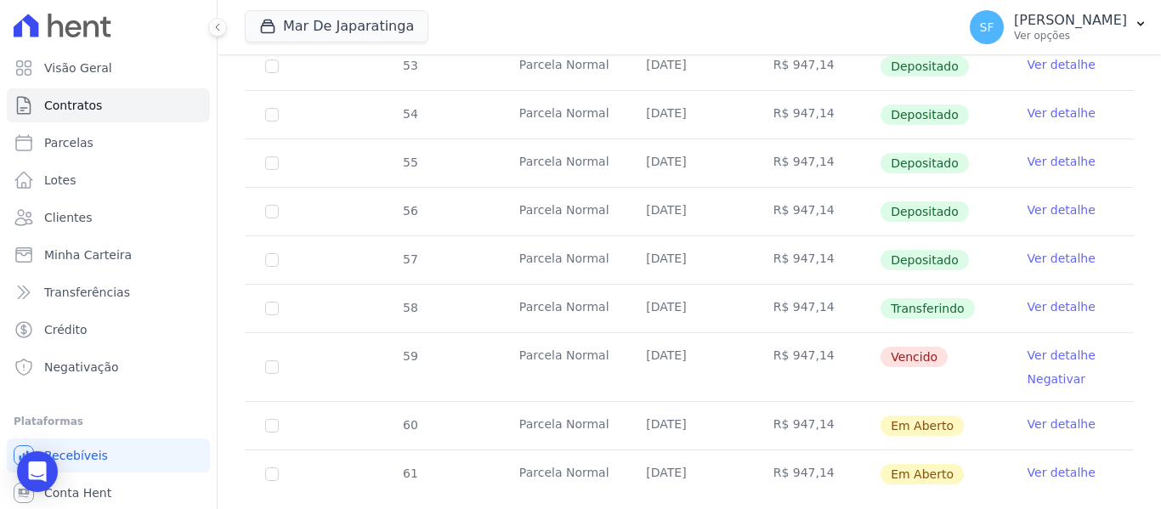
scroll to position [604, 0]
click at [1060, 345] on link "Ver detalhe" at bounding box center [1062, 353] width 68 height 17
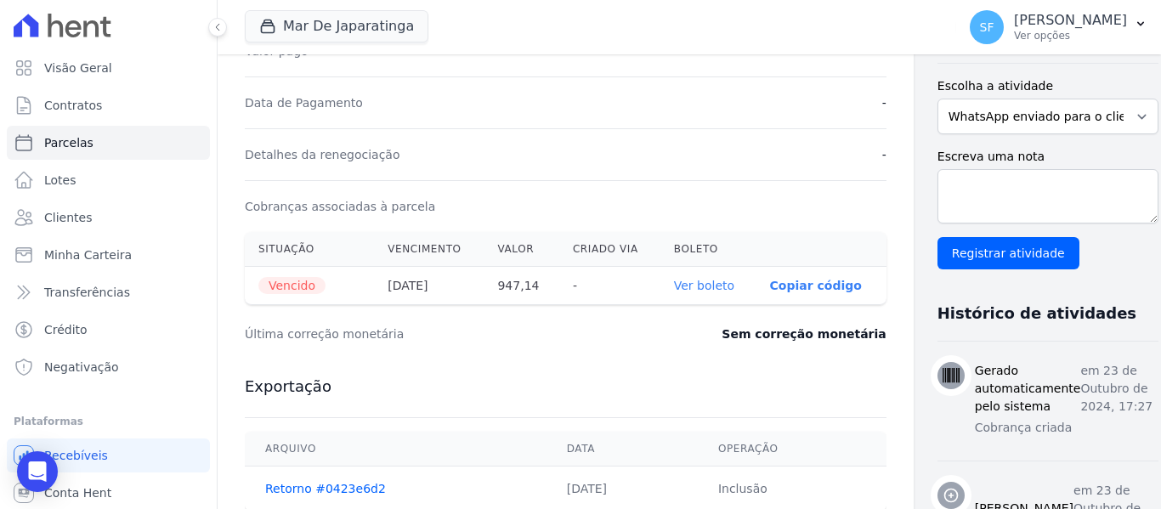
scroll to position [510, 0]
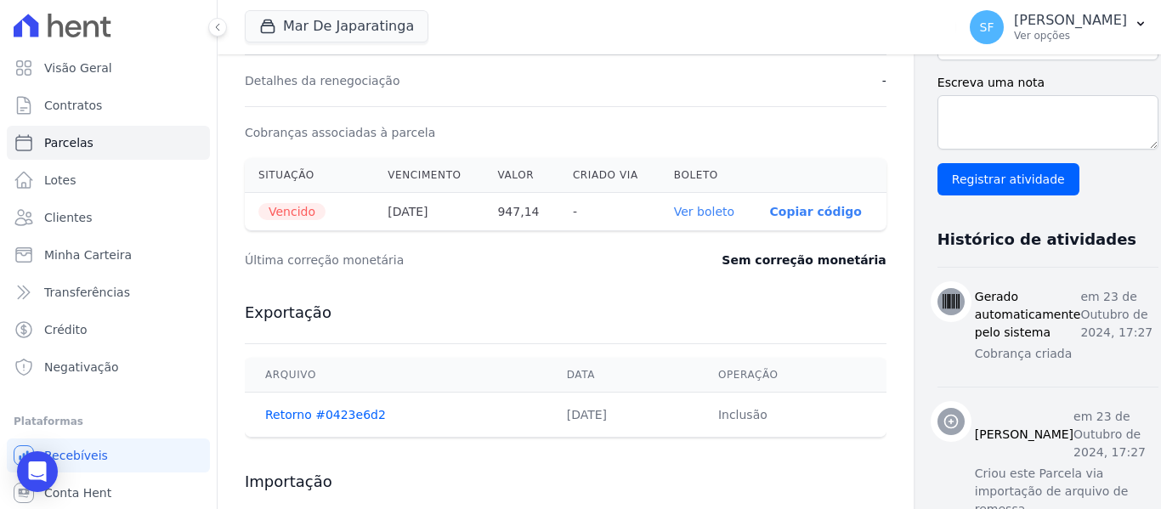
click at [674, 214] on link "Ver boleto" at bounding box center [704, 212] width 60 height 14
click at [674, 215] on link "Ver boleto" at bounding box center [704, 212] width 60 height 14
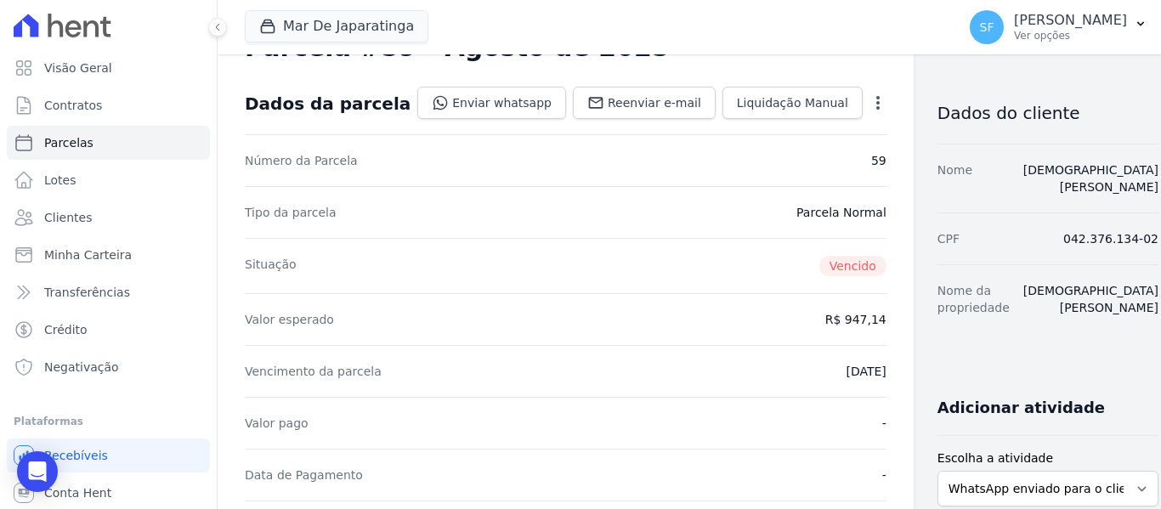
scroll to position [0, 0]
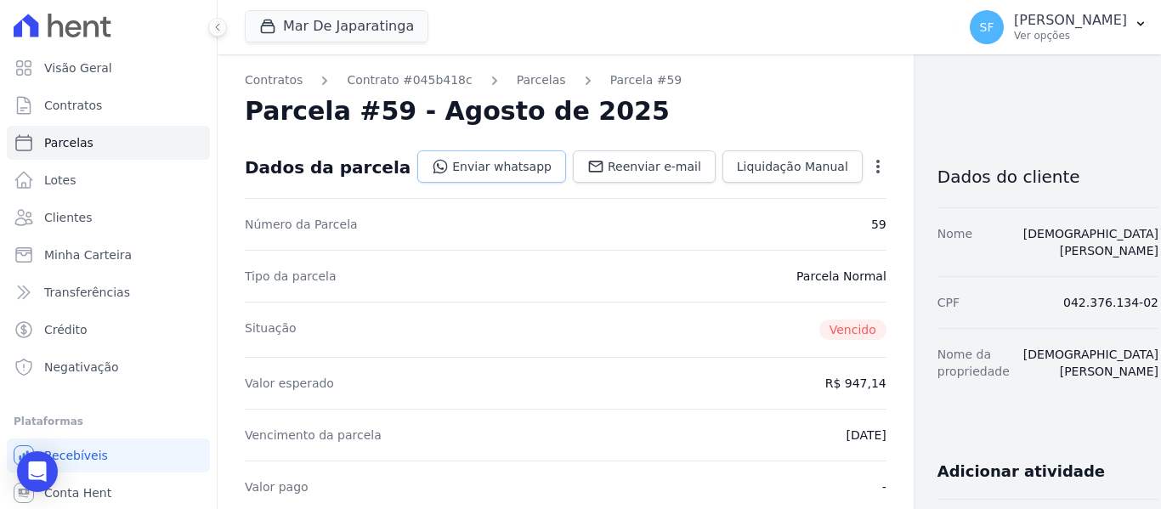
click at [435, 166] on link "Enviar whatsapp" at bounding box center [491, 166] width 149 height 32
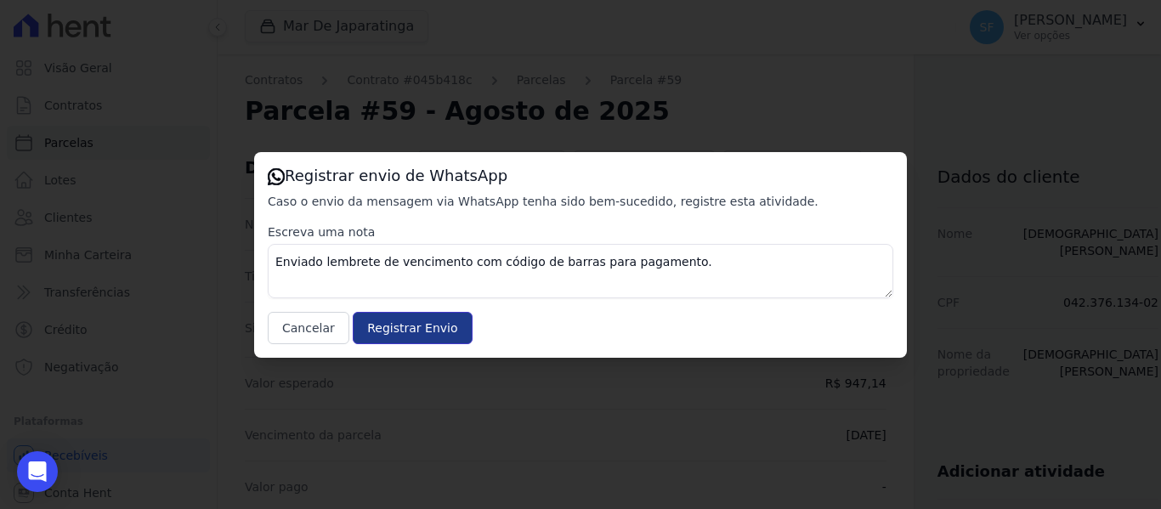
click at [424, 335] on input "Registrar Envio" at bounding box center [412, 328] width 119 height 32
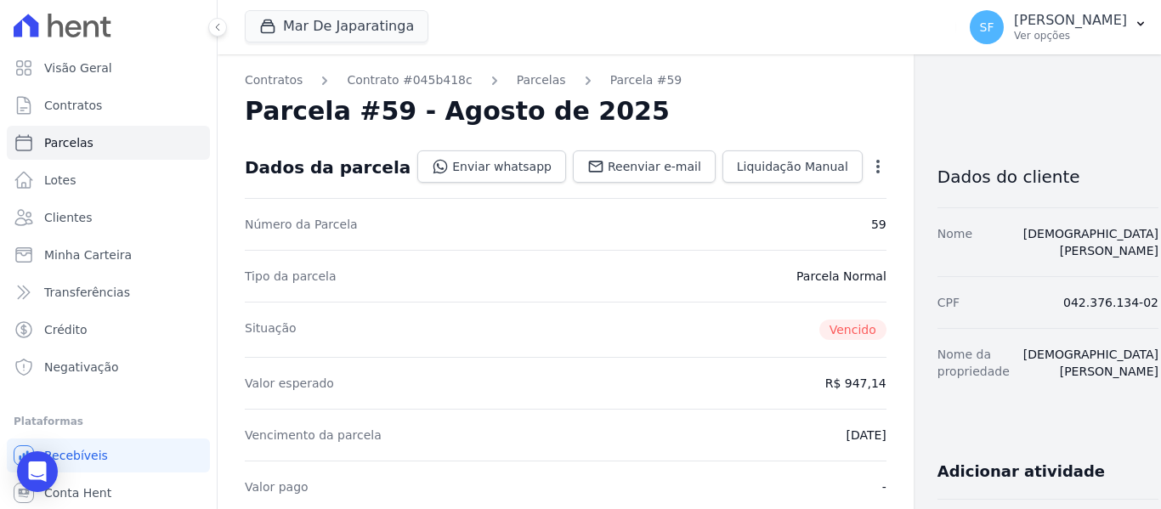
click at [413, 331] on div "Situação [GEOGRAPHIC_DATA]" at bounding box center [566, 329] width 642 height 55
